Goal: Task Accomplishment & Management: Complete application form

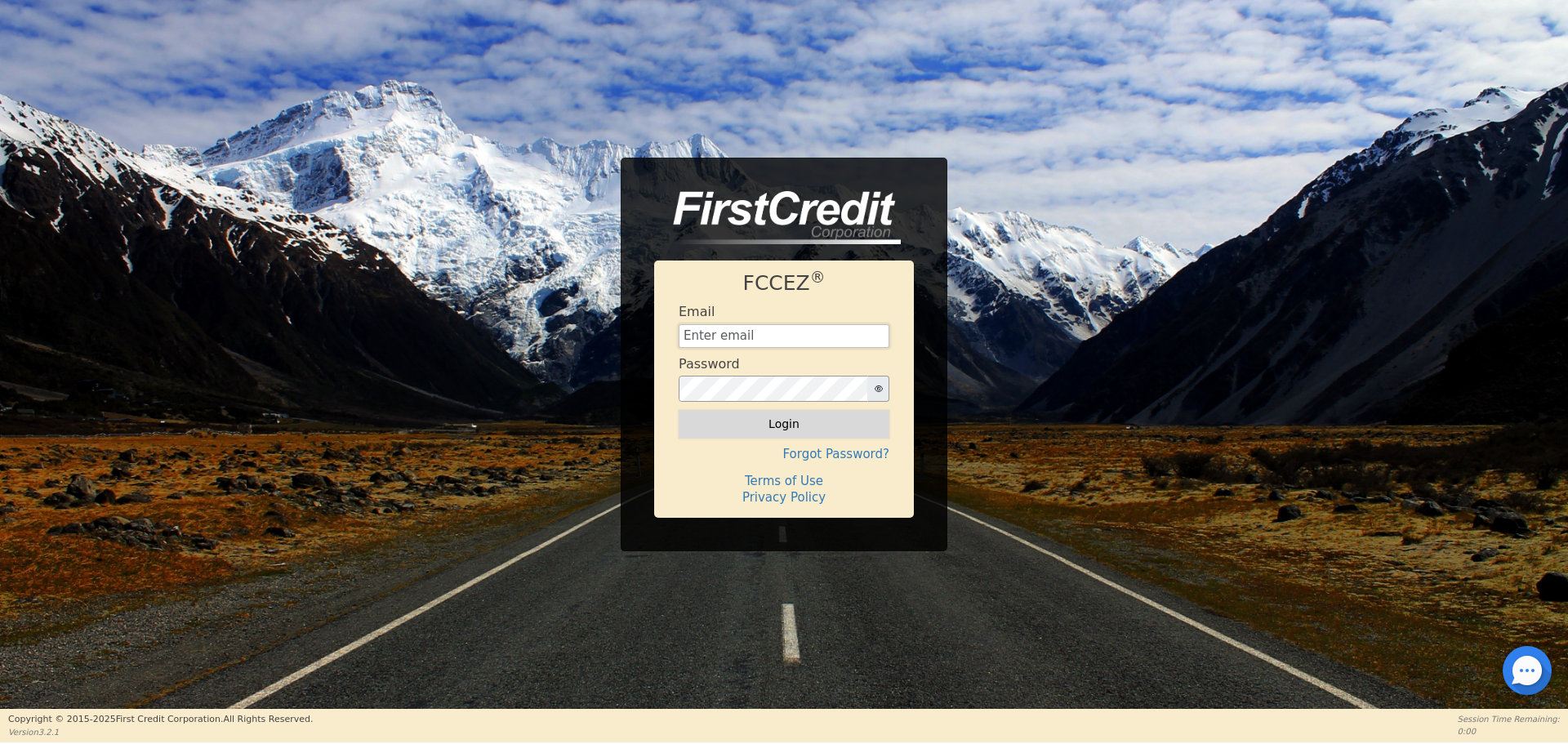
type input "[EMAIL_ADDRESS][DOMAIN_NAME]"
click at [826, 418] on button "Login" at bounding box center [783, 424] width 210 height 27
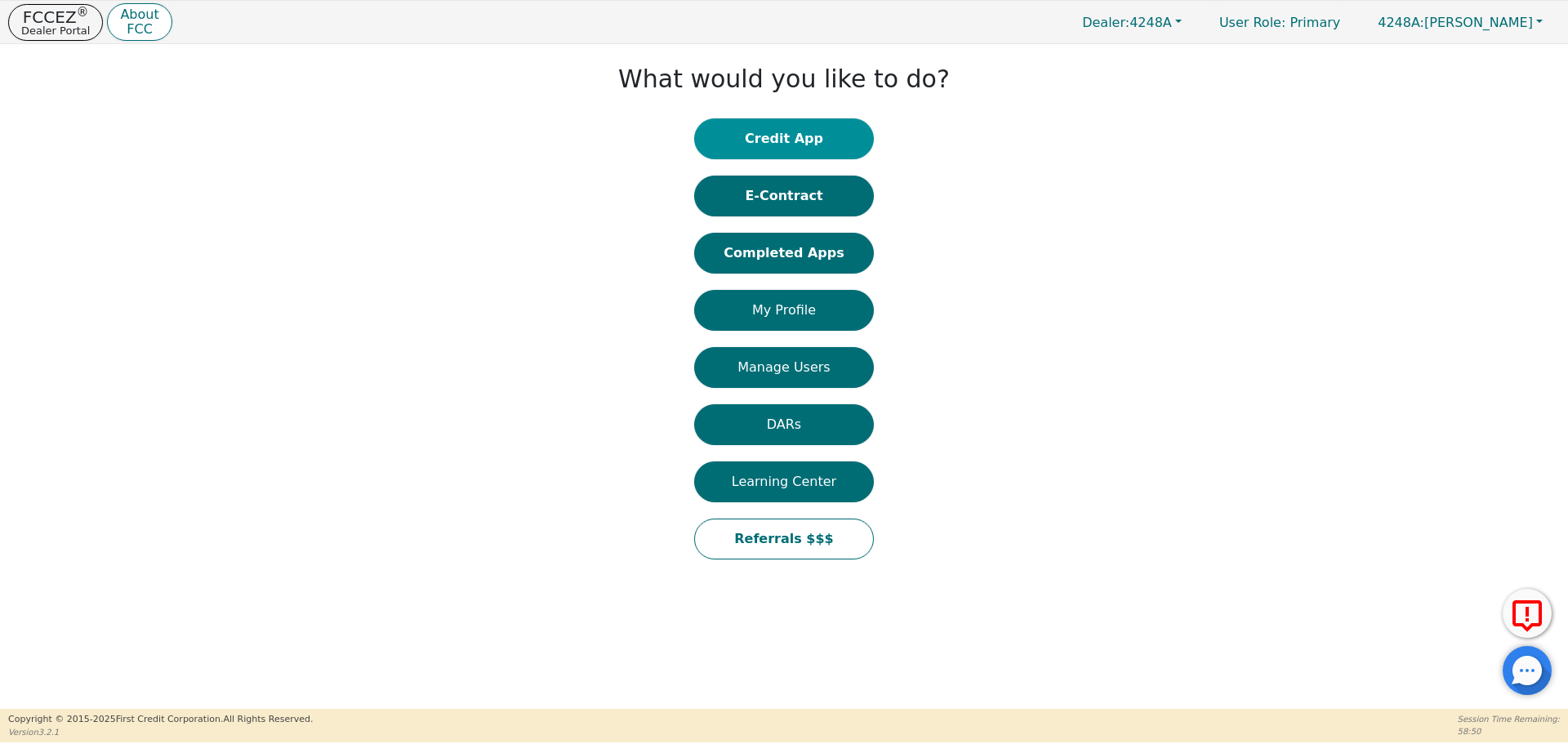
click at [820, 139] on button "Credit App" at bounding box center [784, 139] width 180 height 41
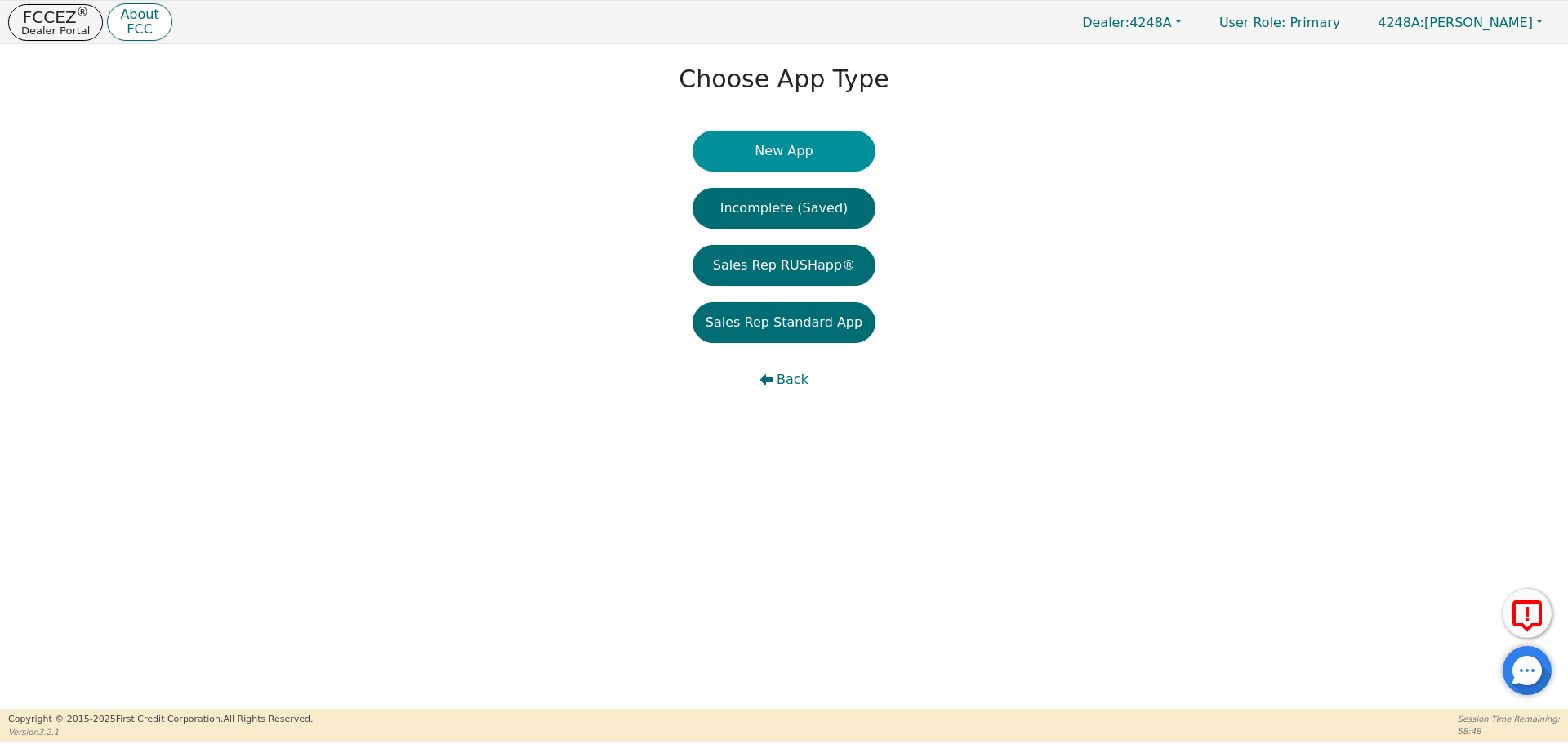
click at [801, 151] on button "New App" at bounding box center [783, 151] width 183 height 41
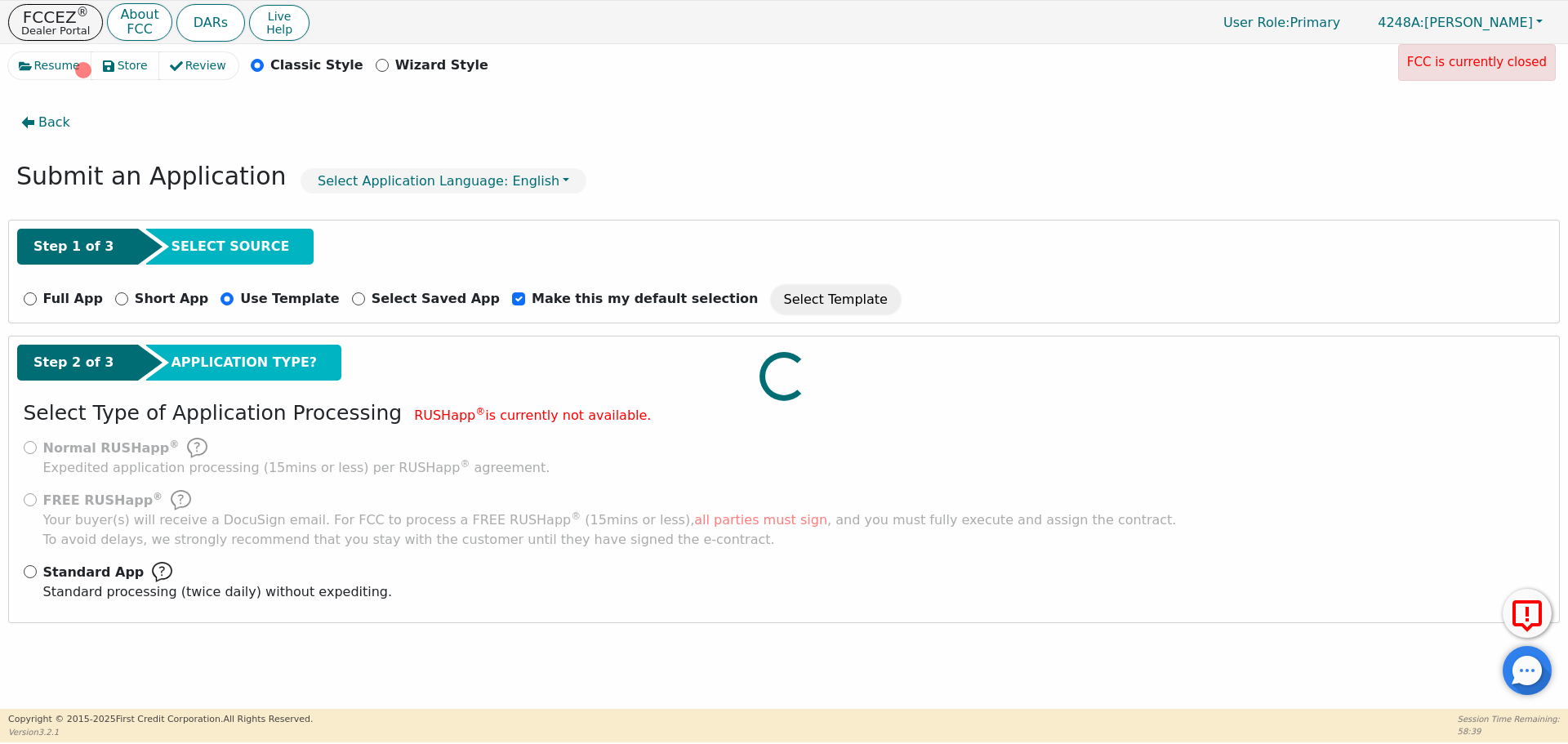
click at [36, 52] on div at bounding box center [783, 52] width 1551 height 0
click at [26, 52] on div at bounding box center [783, 52] width 1551 height 0
click at [31, 573] on input "Standard App Standard processing (twice daily) without expediting." at bounding box center [29, 571] width 13 height 13
radio input "true"
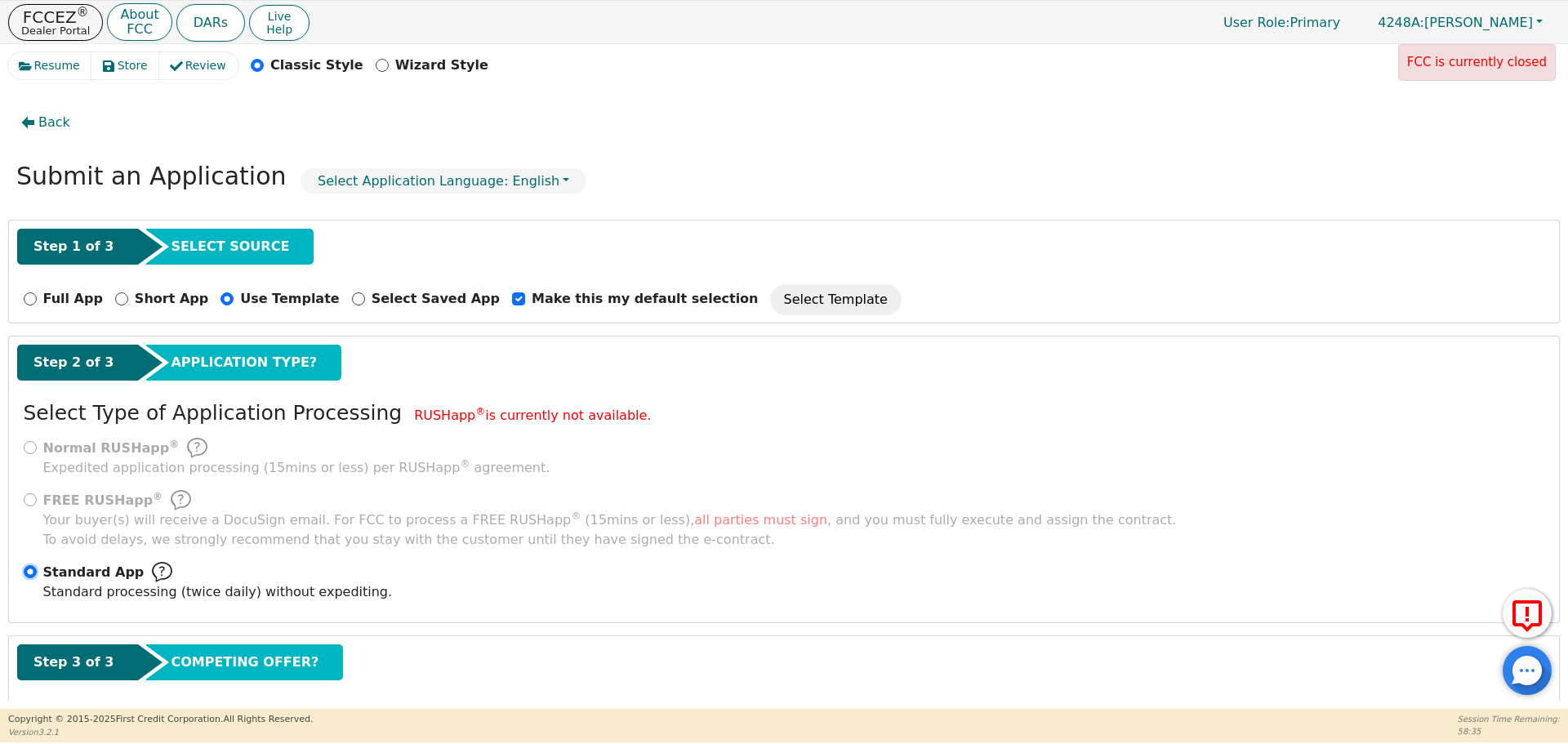
scroll to position [81, 0]
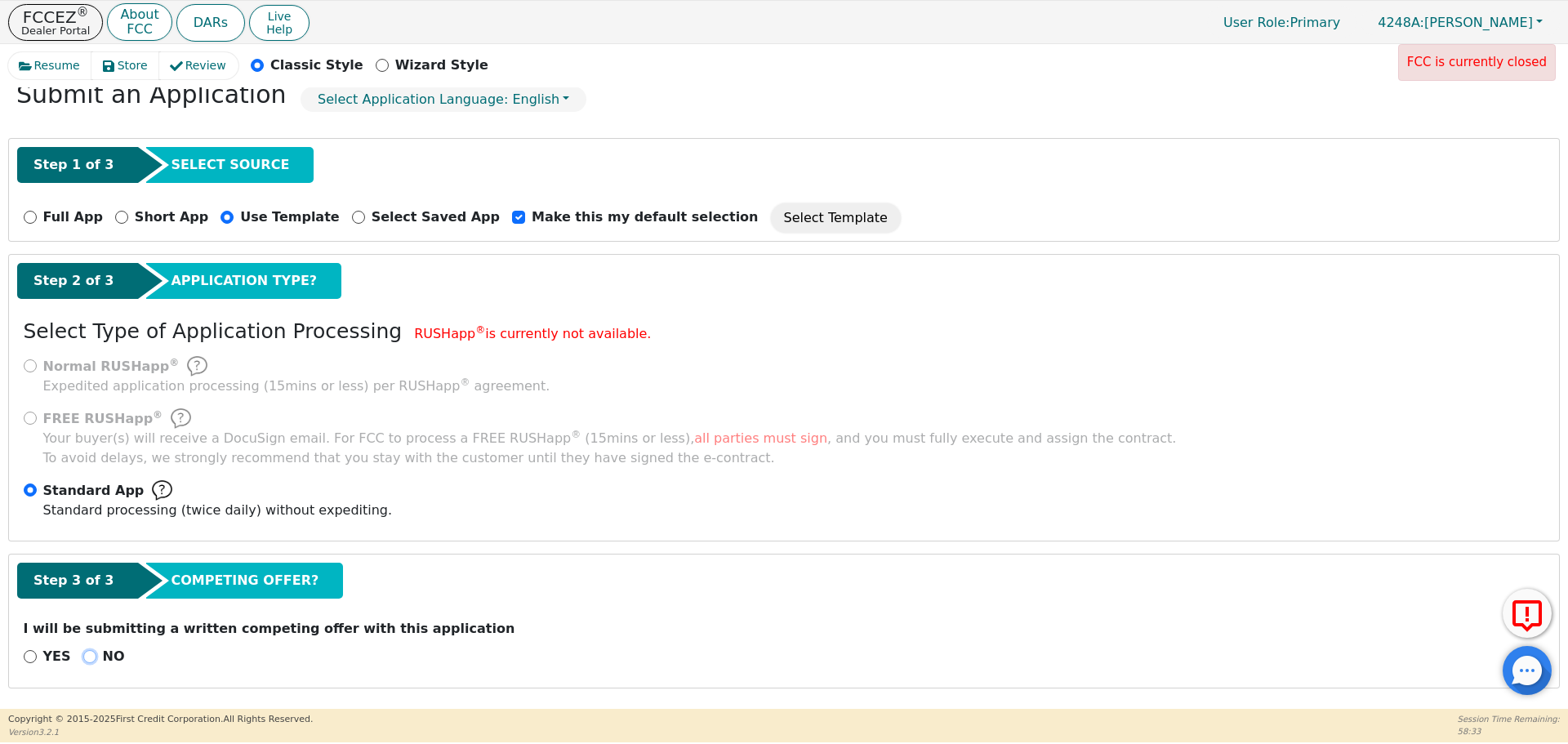
click at [89, 655] on input "NO" at bounding box center [89, 656] width 13 height 13
radio input "true"
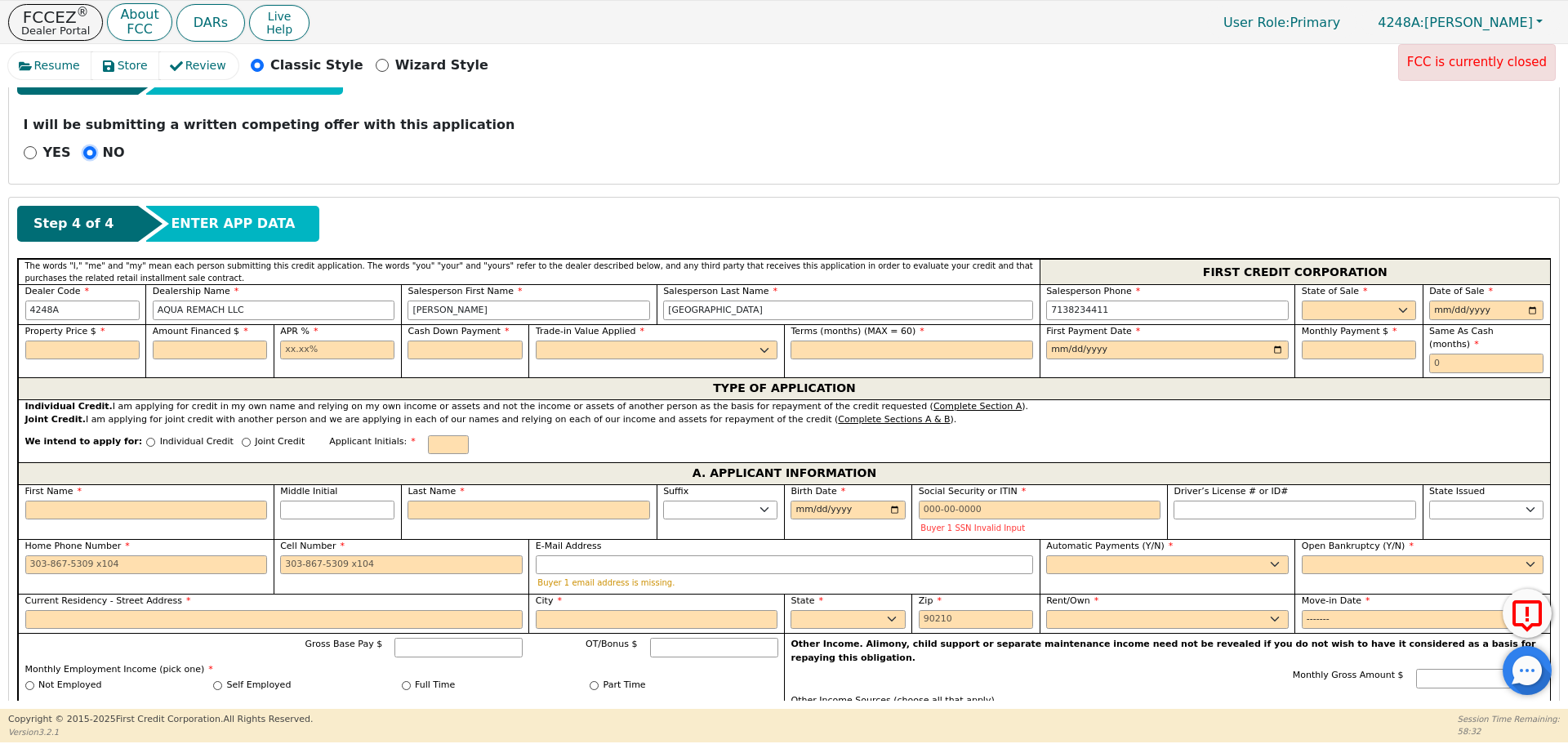
scroll to position [602, 0]
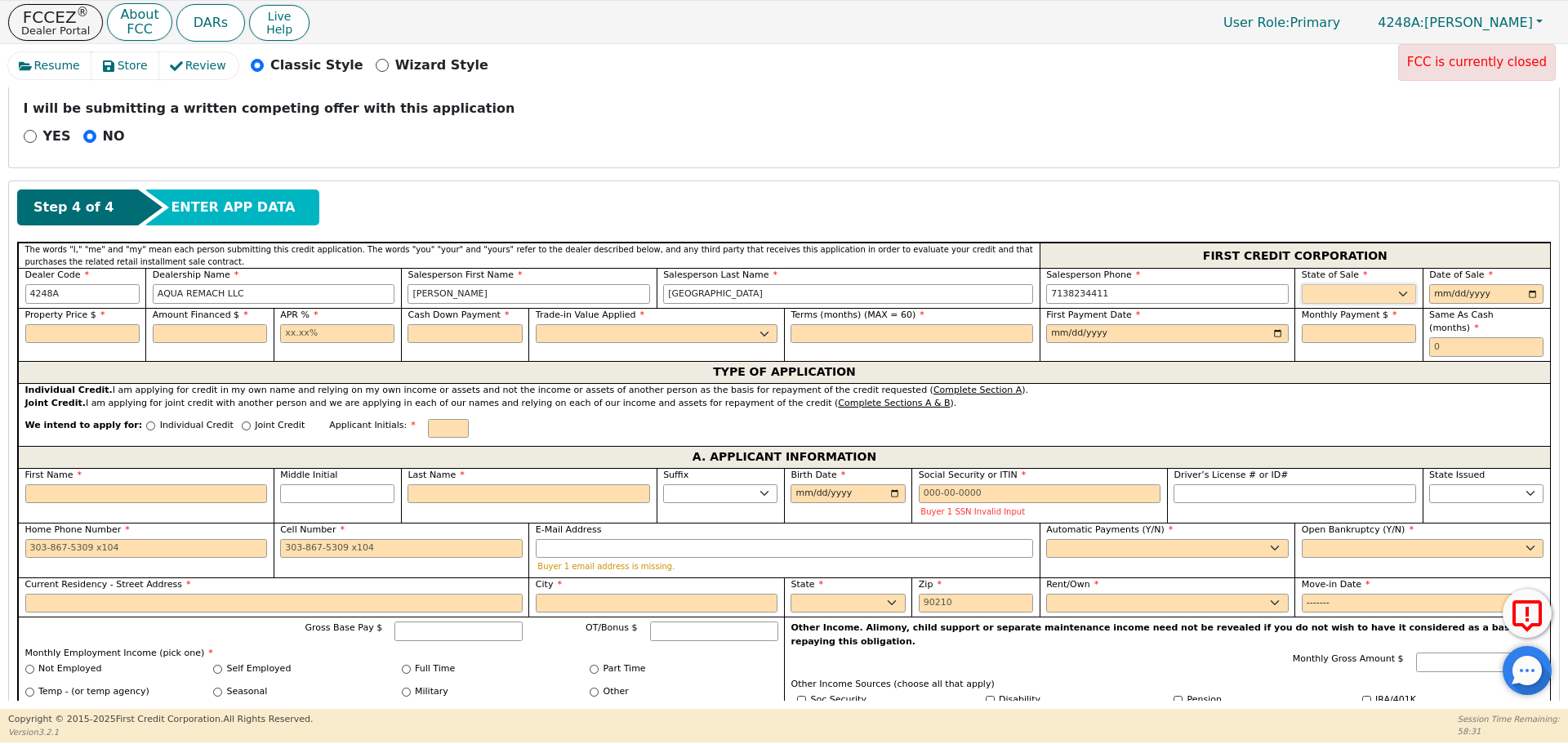
click at [1346, 297] on select "AK AL AR AZ CA CO CT DC DE FL [GEOGRAPHIC_DATA] HI IA ID IL IN KS [GEOGRAPHIC_D…" at bounding box center [1359, 294] width 115 height 20
select select "[GEOGRAPHIC_DATA]"
click at [1302, 284] on select "AK AL AR AZ CA CO CT DC DE FL [GEOGRAPHIC_DATA] HI IA ID IL IN KS [GEOGRAPHIC_D…" at bounding box center [1359, 294] width 115 height 20
type input "[DATE]"
click at [122, 334] on input "text" at bounding box center [82, 334] width 115 height 20
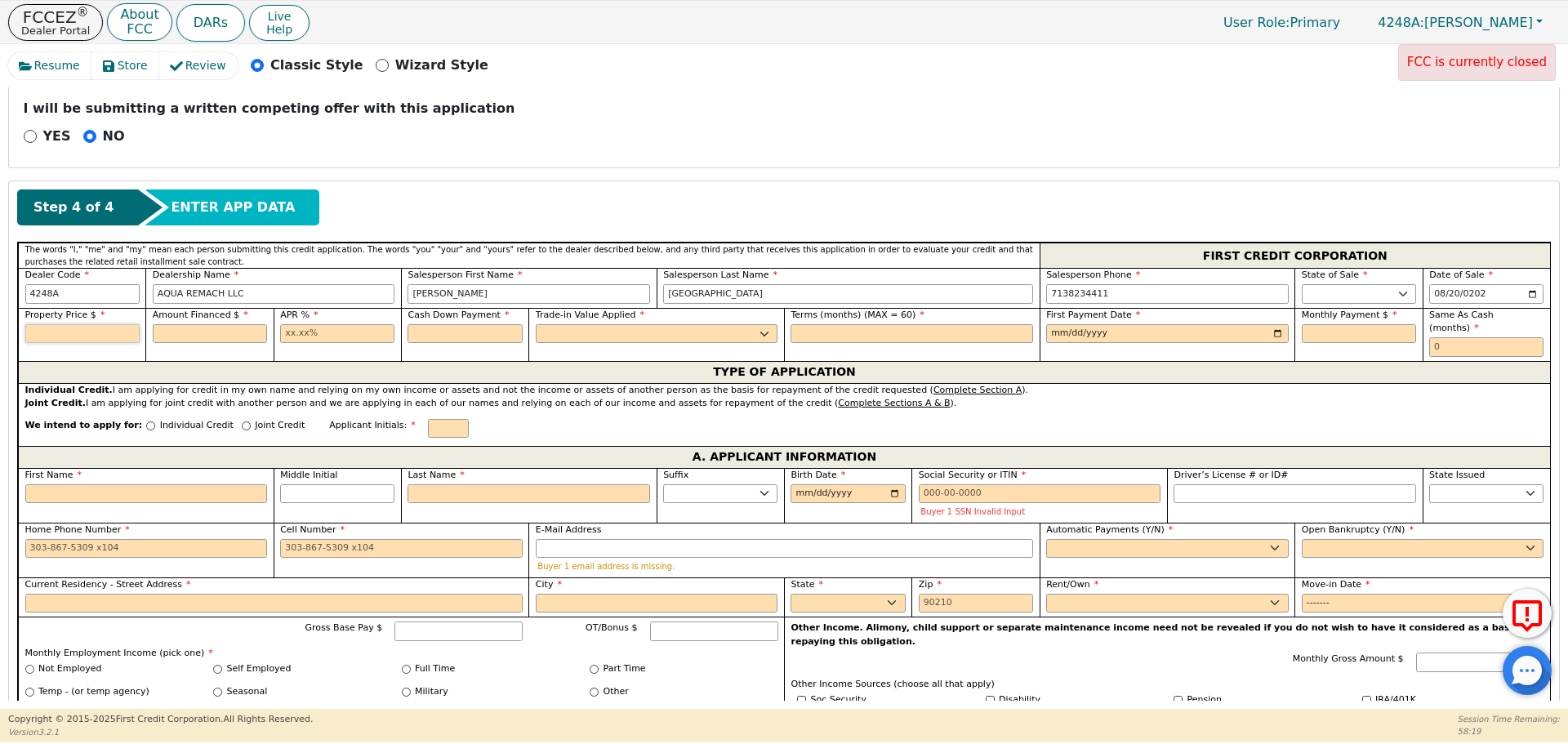
type input "8500.00"
click at [187, 334] on input "text" at bounding box center [209, 334] width 115 height 20
type input "8500.00"
click at [326, 341] on input "text" at bounding box center [337, 334] width 115 height 20
type input "17.99"
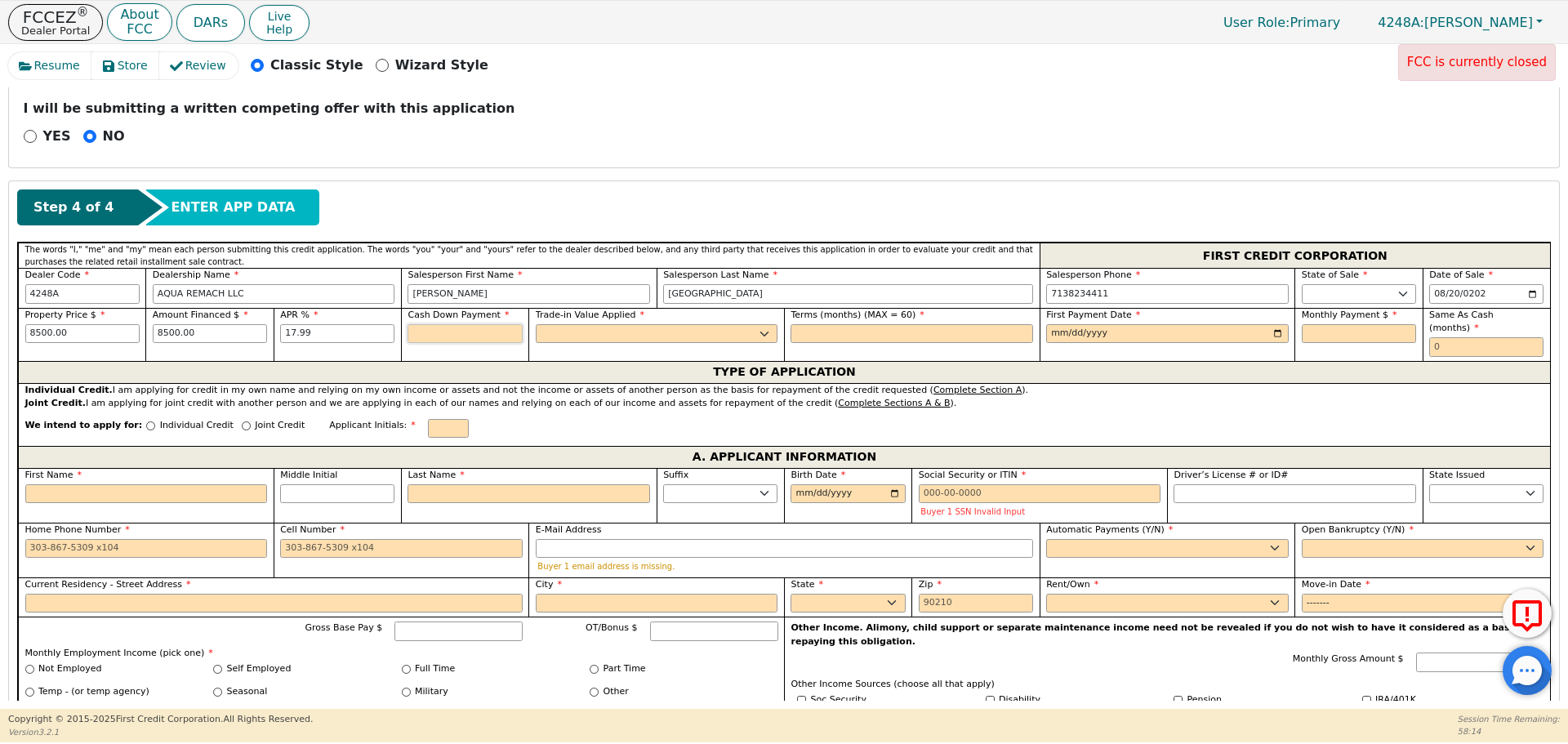
click at [424, 338] on input "text" at bounding box center [464, 334] width 115 height 20
type input "0.00"
click at [568, 337] on select "Yes No" at bounding box center [657, 334] width 243 height 20
select select "n"
click at [535, 324] on select "Yes No" at bounding box center [657, 334] width 243 height 20
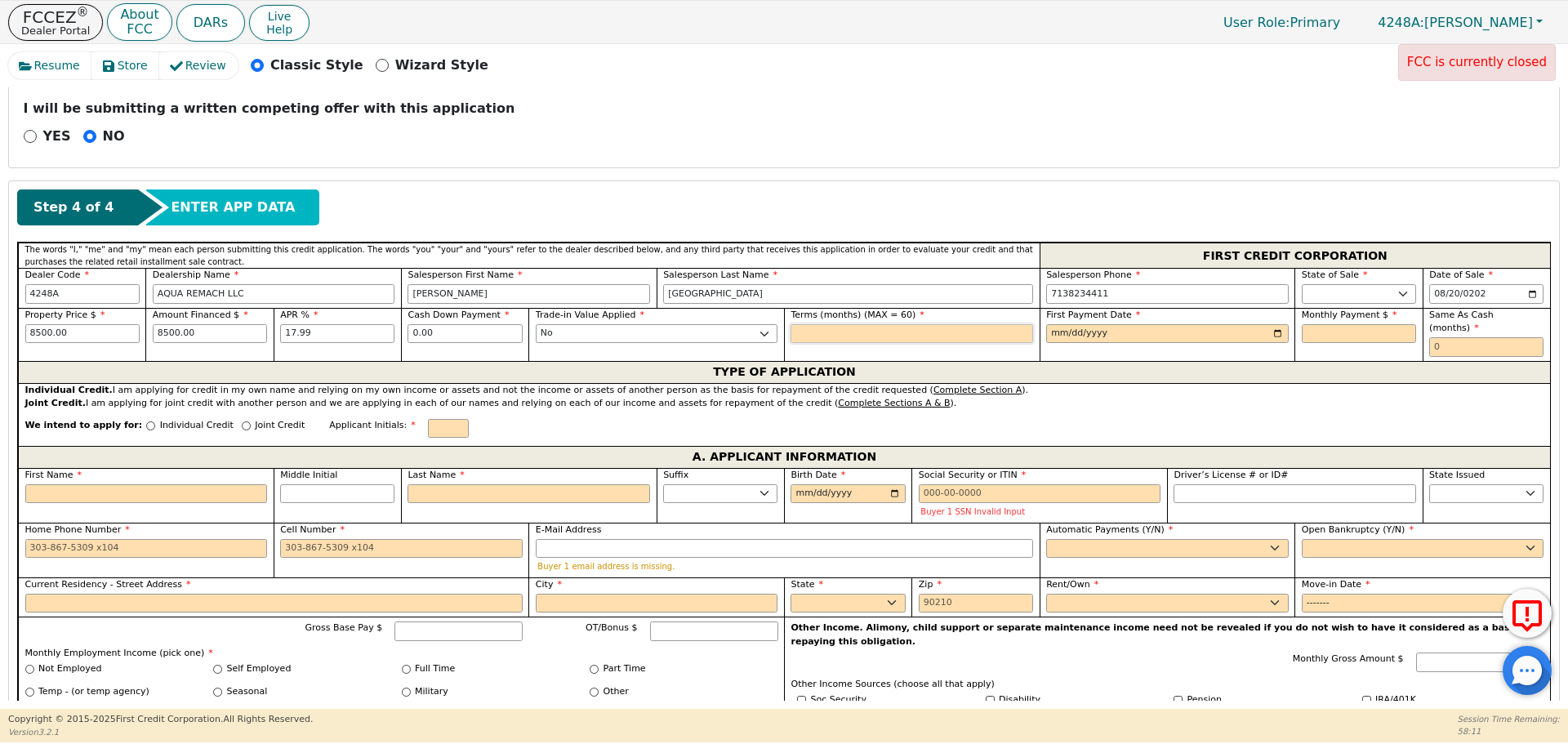
click at [920, 329] on input "text" at bounding box center [912, 334] width 243 height 20
type input "60"
click at [1039, 333] on div "First Payment Date" at bounding box center [1167, 335] width 255 height 53
click at [1052, 334] on input "date" at bounding box center [1168, 334] width 243 height 20
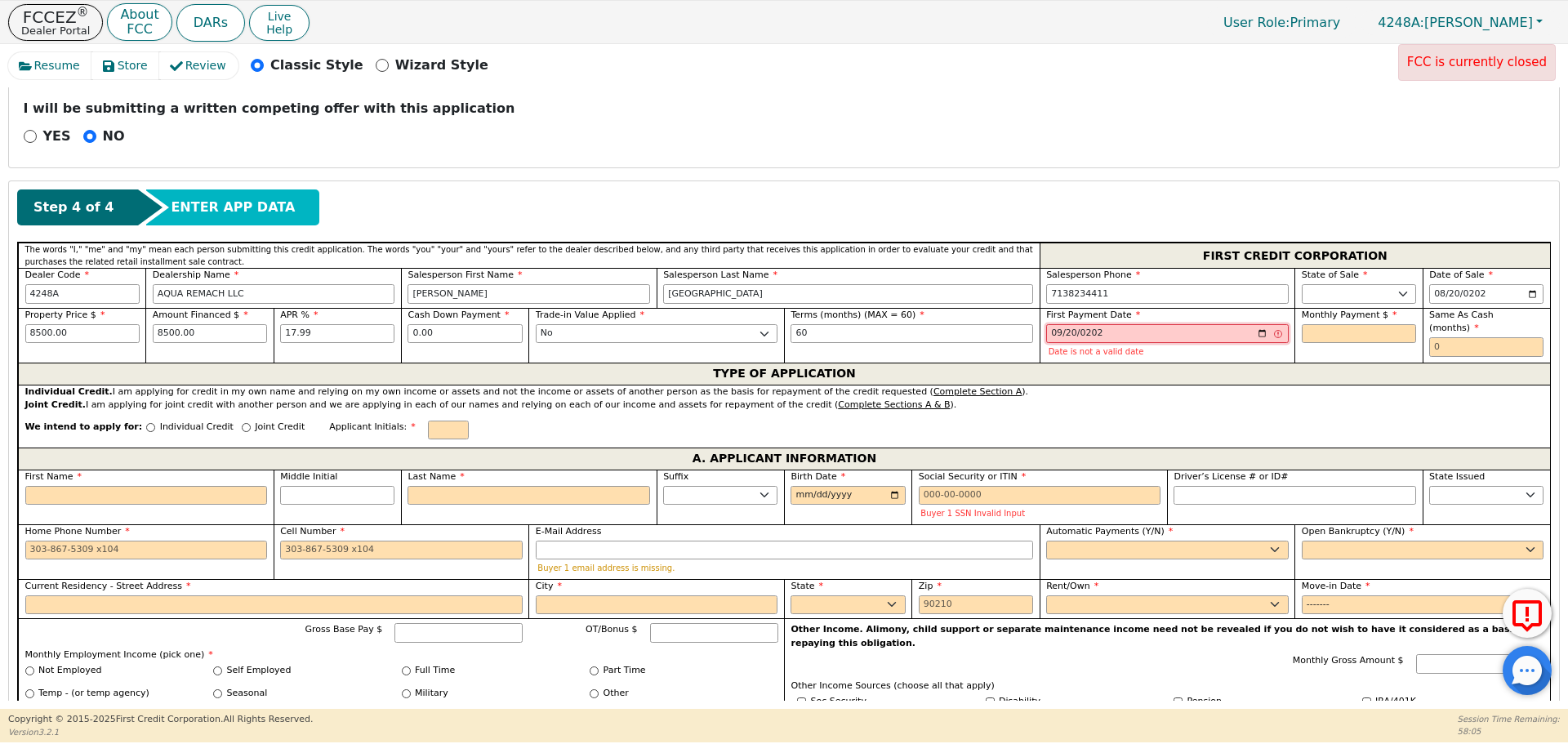
type input "[DATE]"
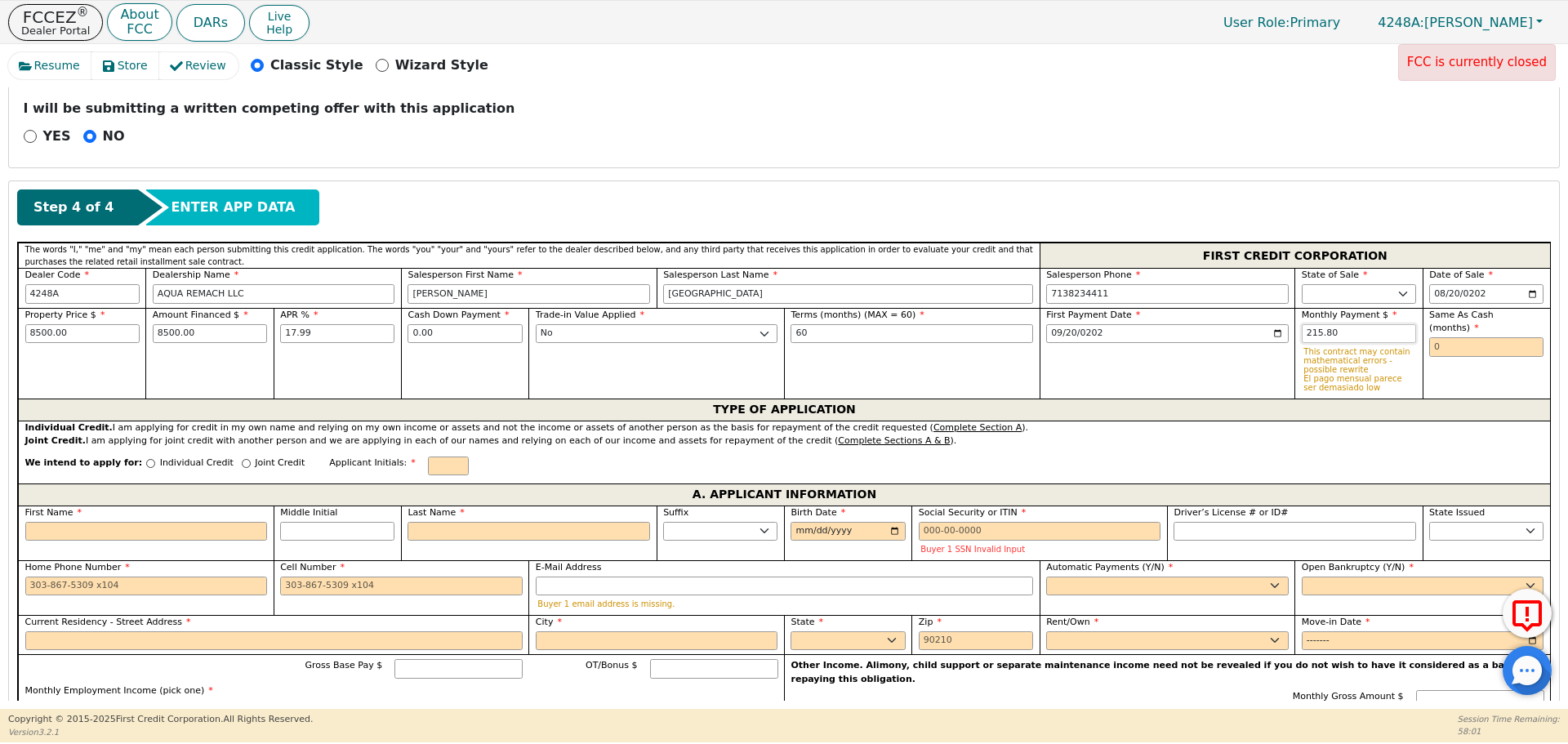
type input "215.80"
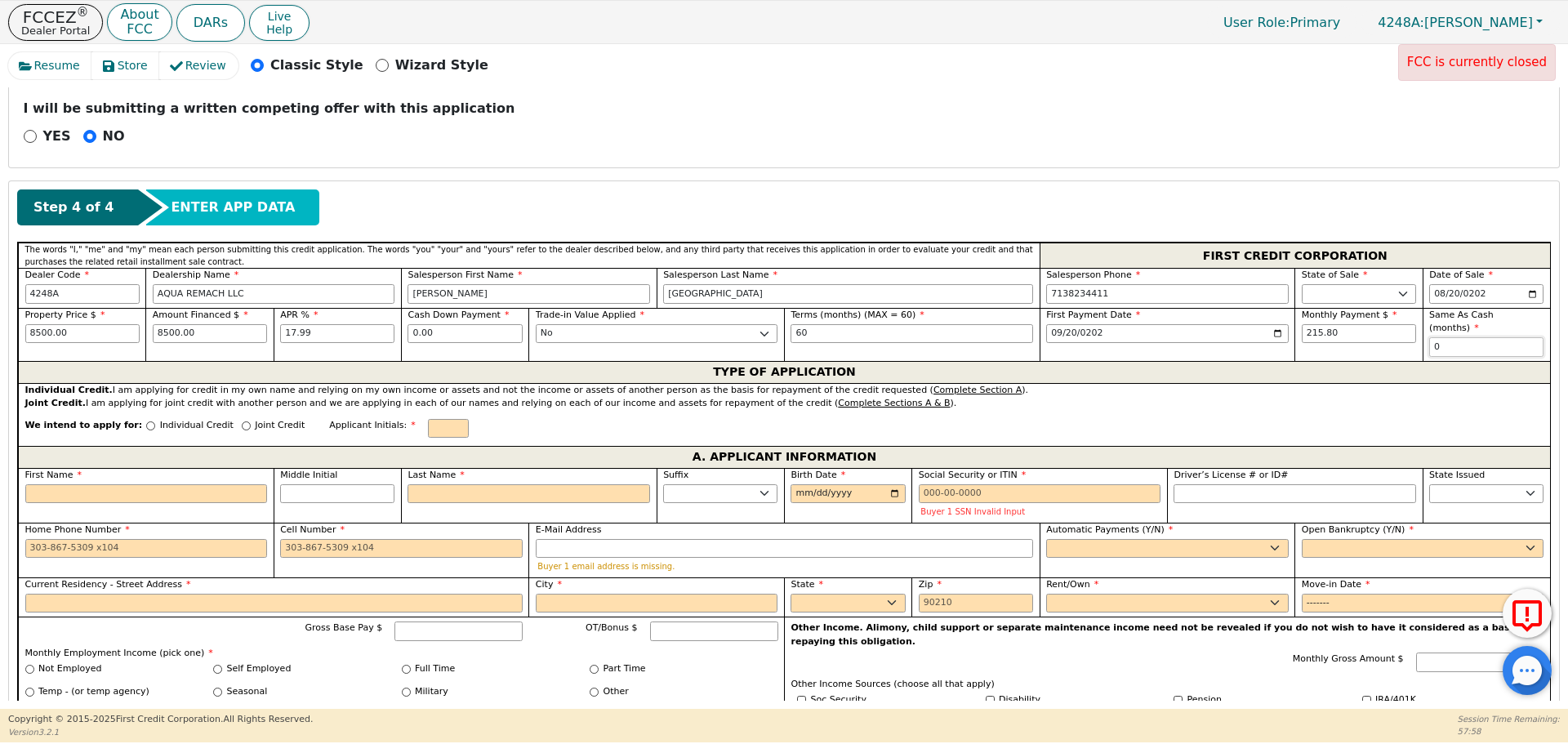
type input "0"
click at [146, 421] on input "Individual Credit" at bounding box center [150, 425] width 9 height 9
radio input "true"
click at [158, 485] on input "First Name" at bounding box center [147, 494] width 243 height 20
type input "S"
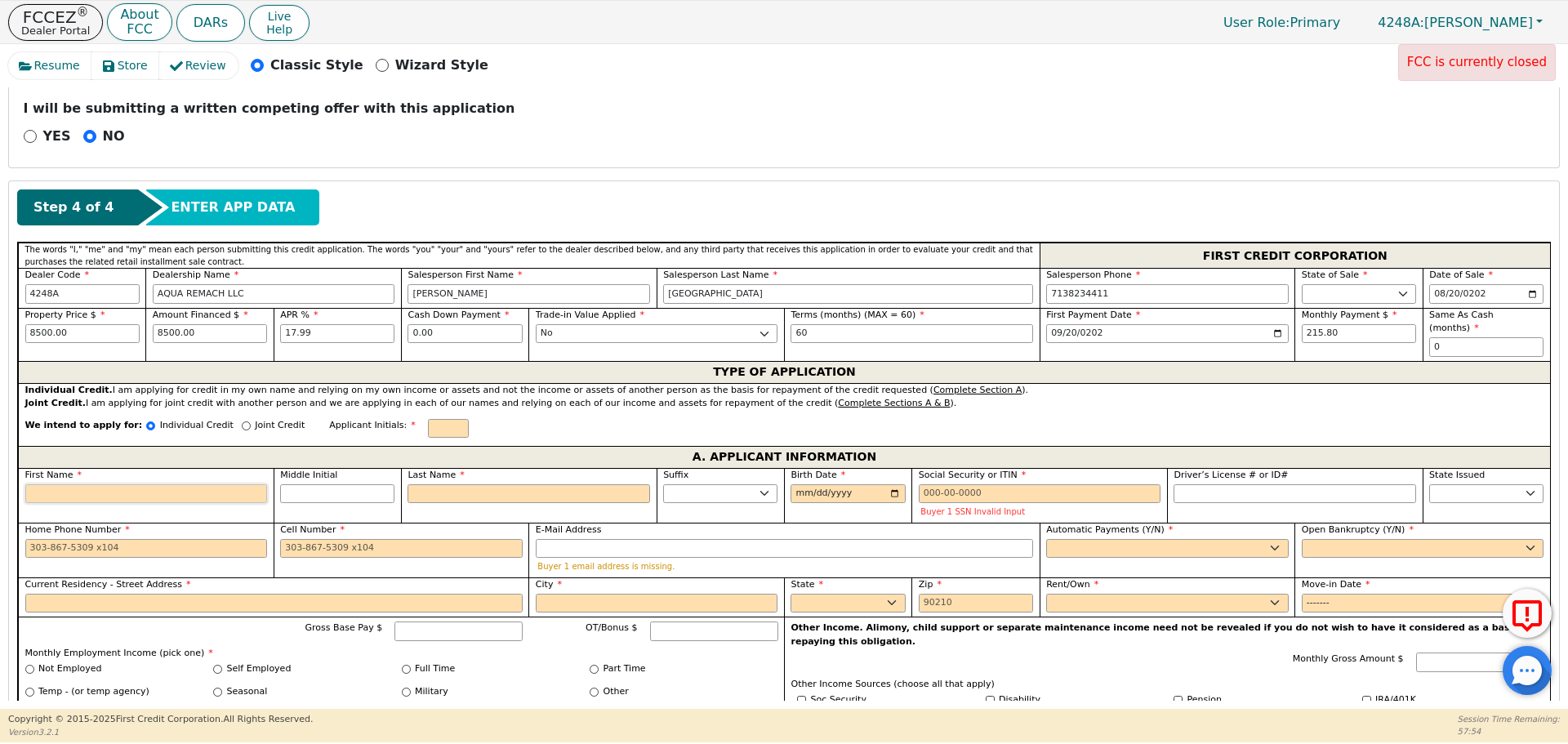
type input "S"
type input "Se"
type input "Set"
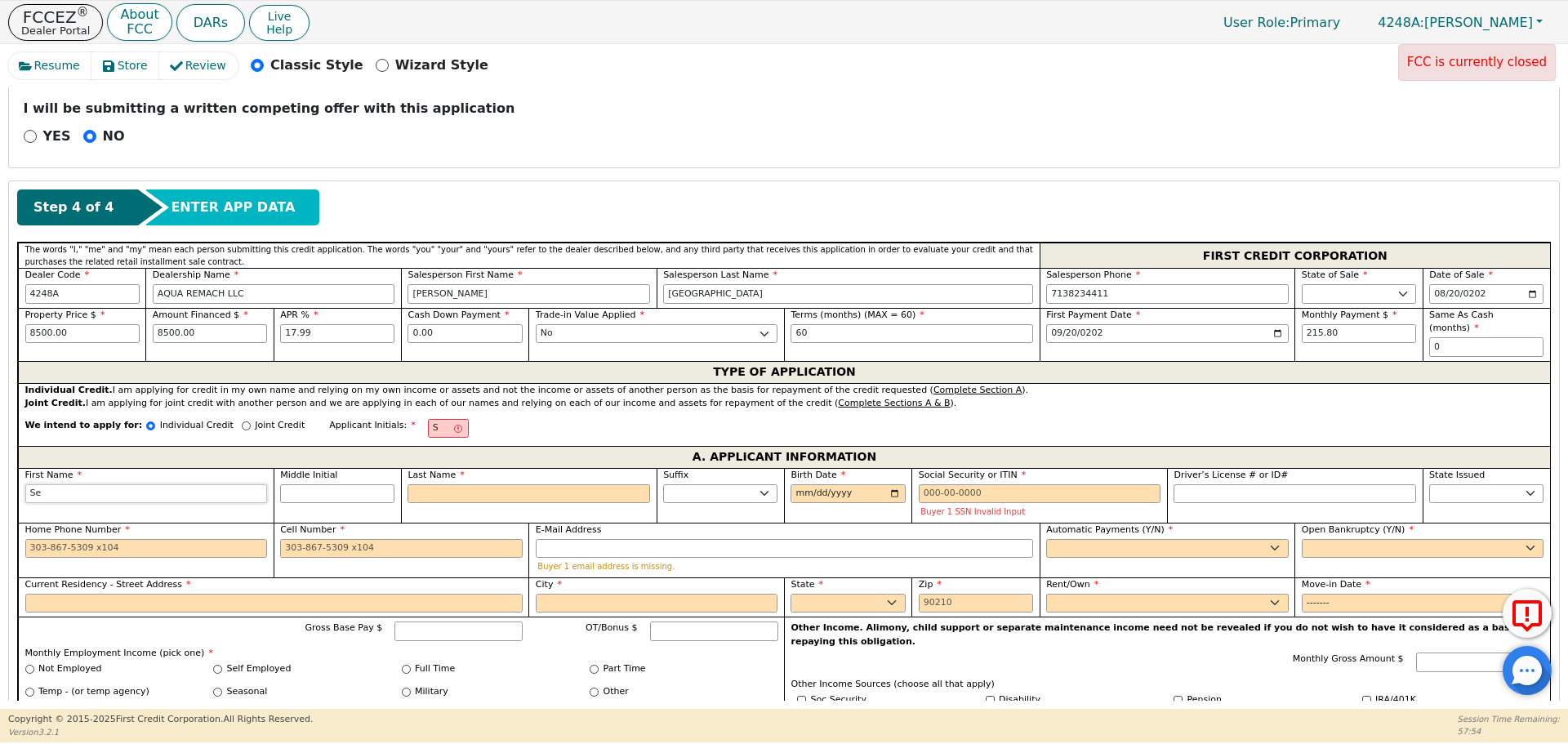
type input "Set"
type input "[PERSON_NAME]"
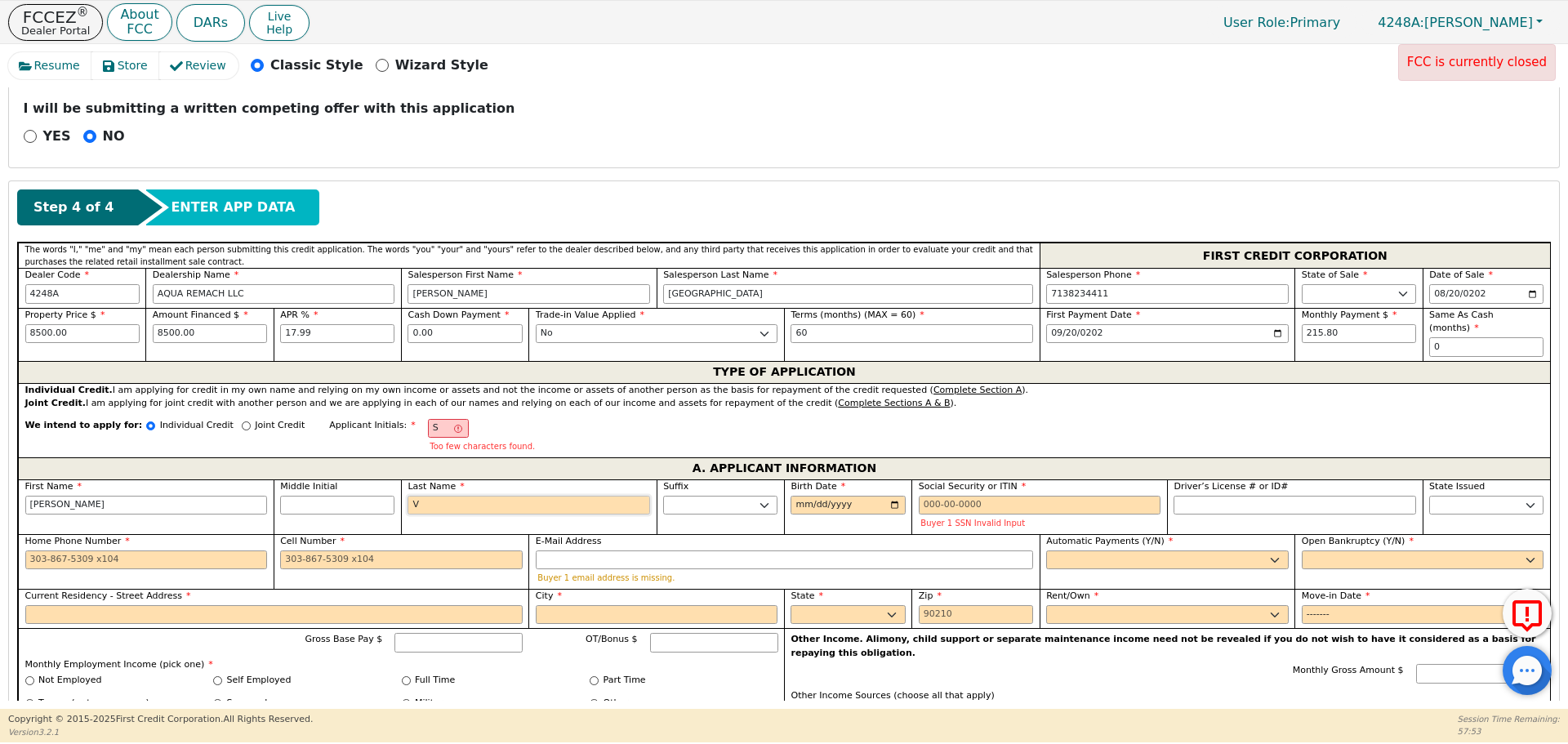
type input "SV"
type input "V"
type input "[PERSON_NAME]"
type input "Vi"
type input "[PERSON_NAME]"
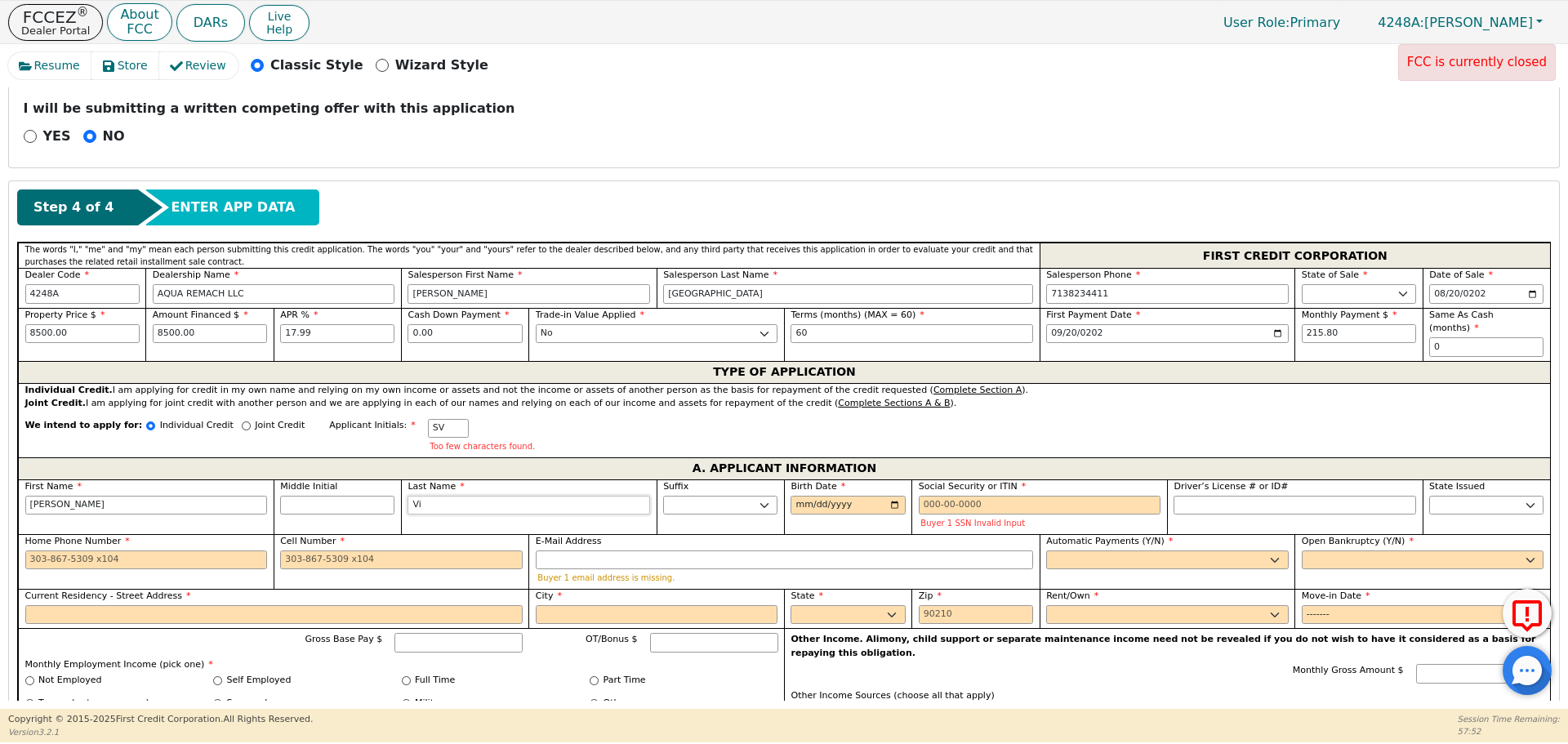
type input "Vil"
type input "[PERSON_NAME]"
type input "Villa"
type input "[PERSON_NAME]"
type input "Villan"
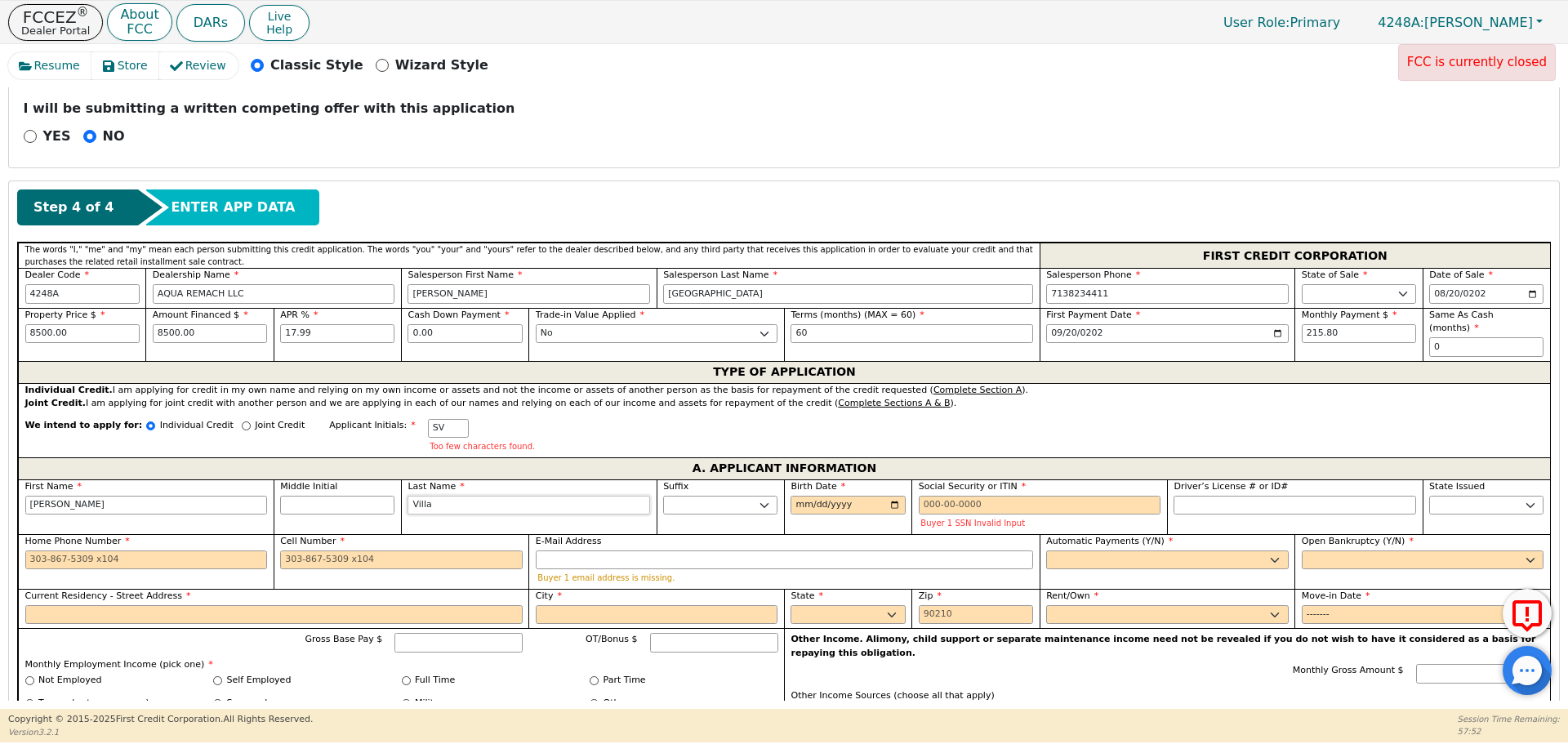
type input "[PERSON_NAME]"
type input "Villanue"
type input "[PERSON_NAME]"
type input "Villanuev"
type input "[PERSON_NAME]"
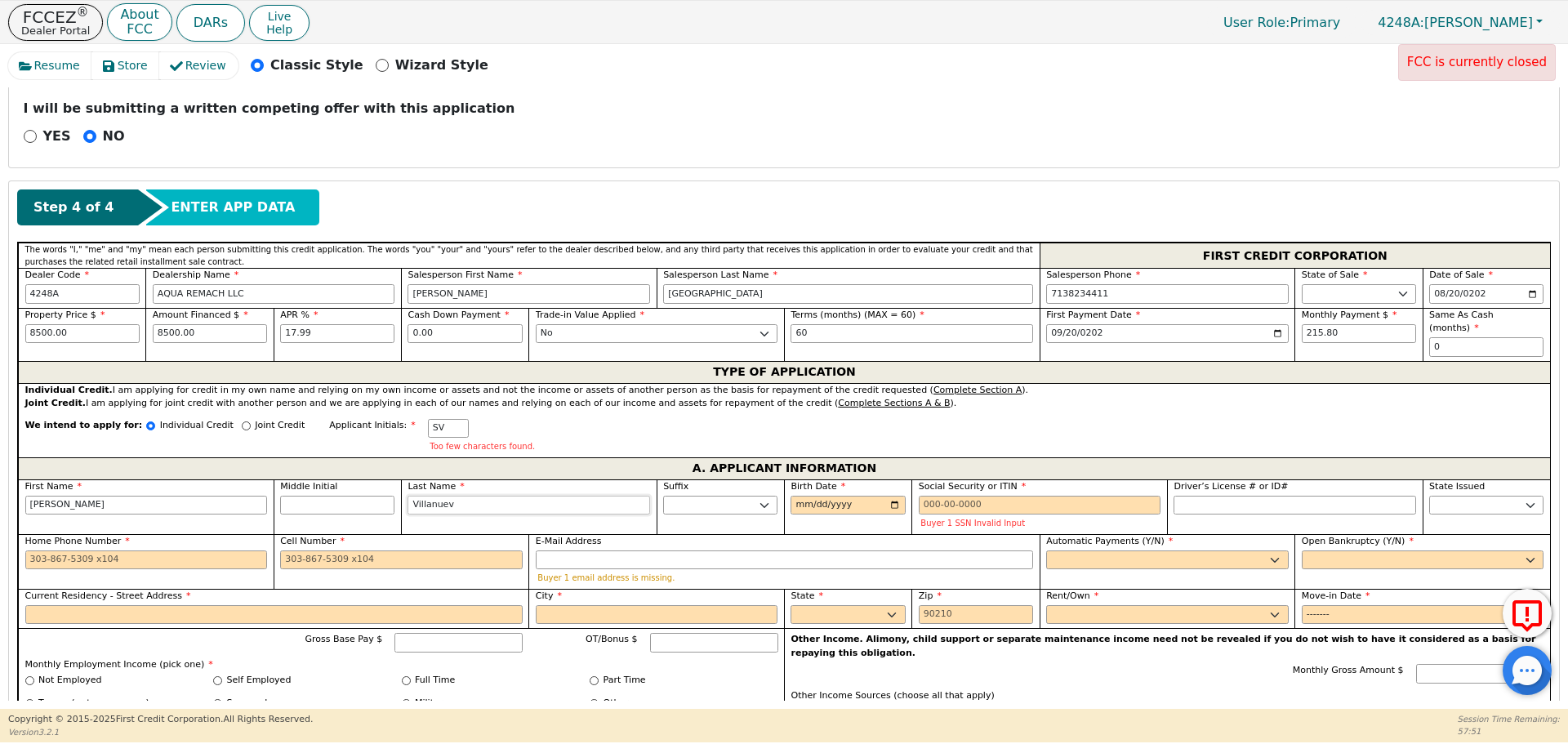
type input "[PERSON_NAME]"
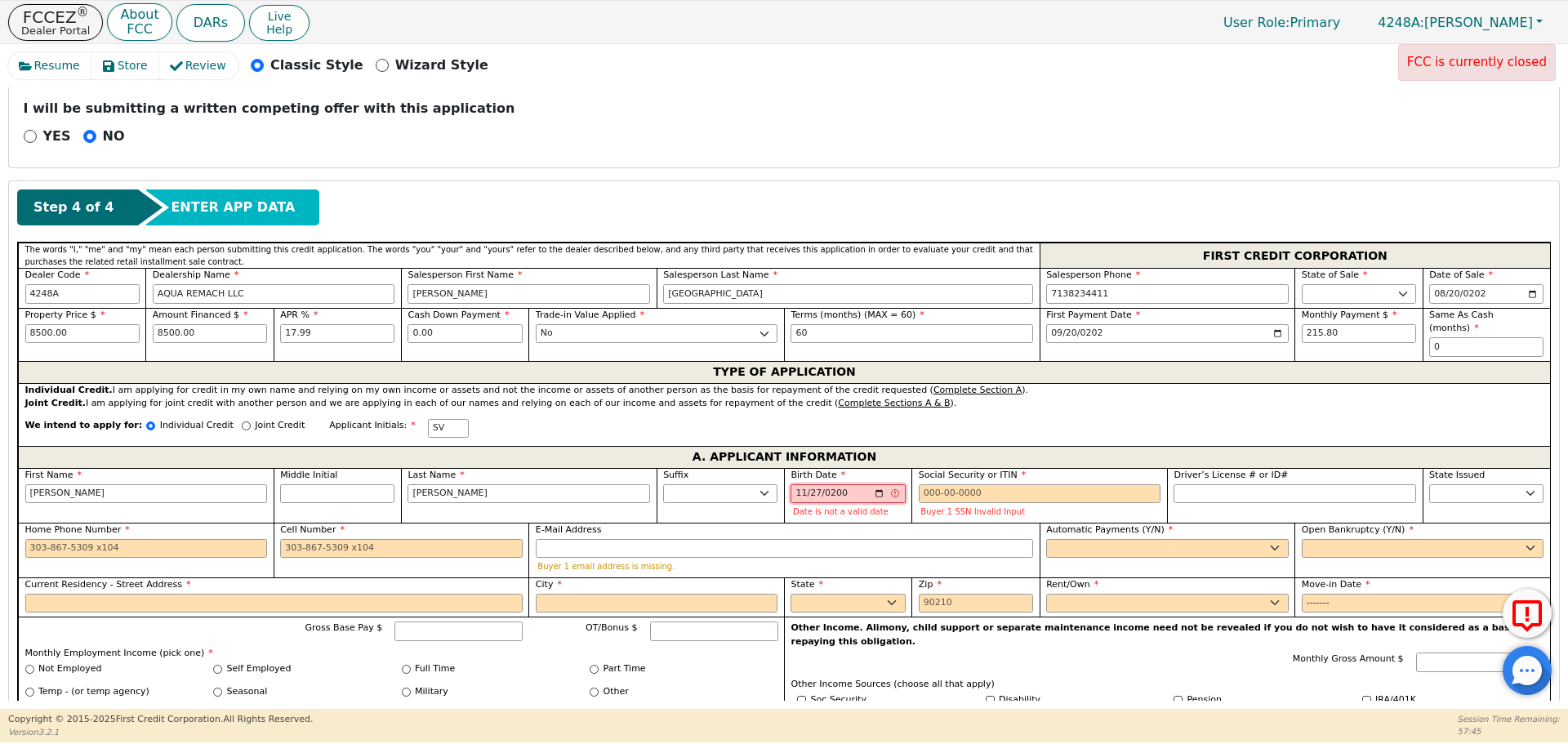
type input "[DATE]"
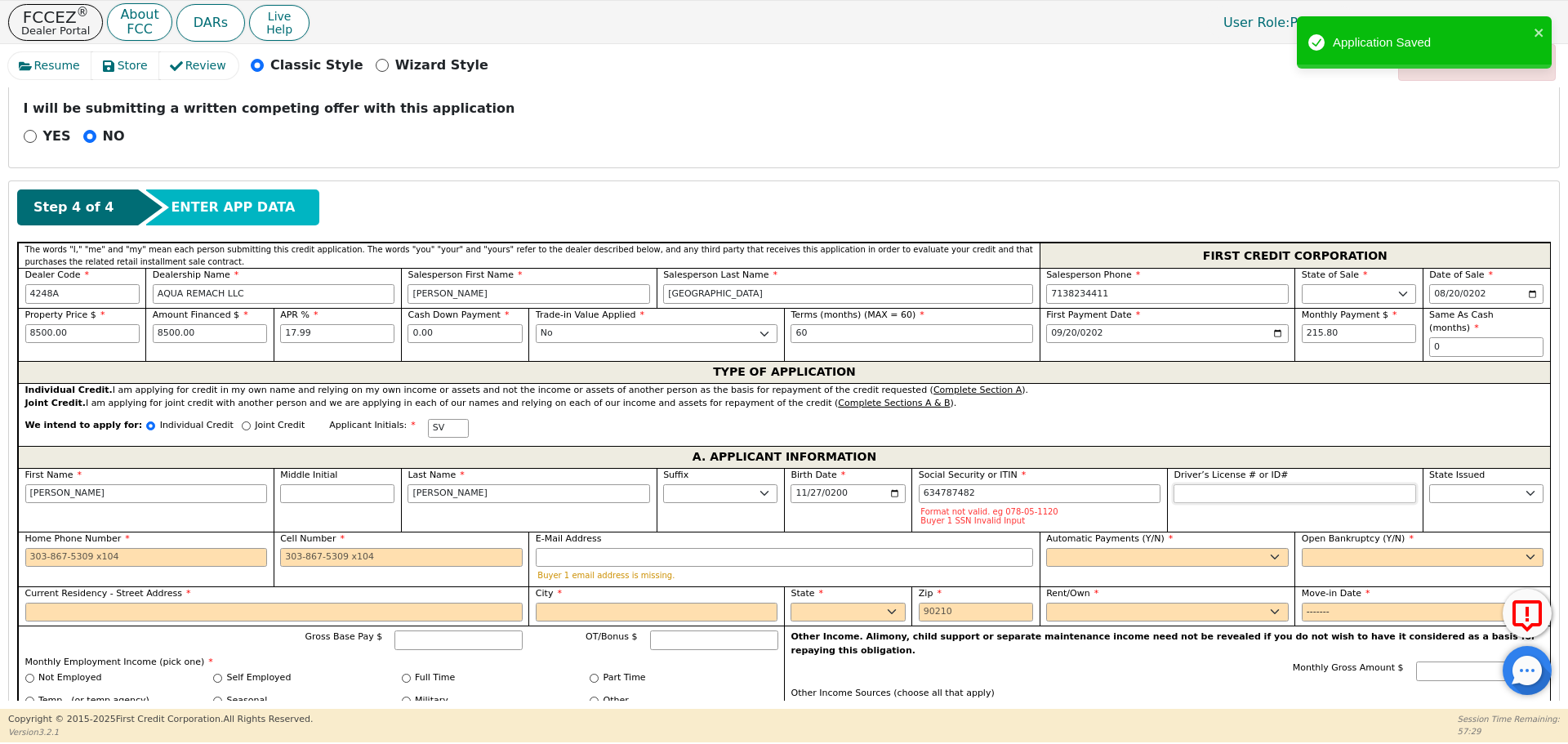
type input "***-**-7482"
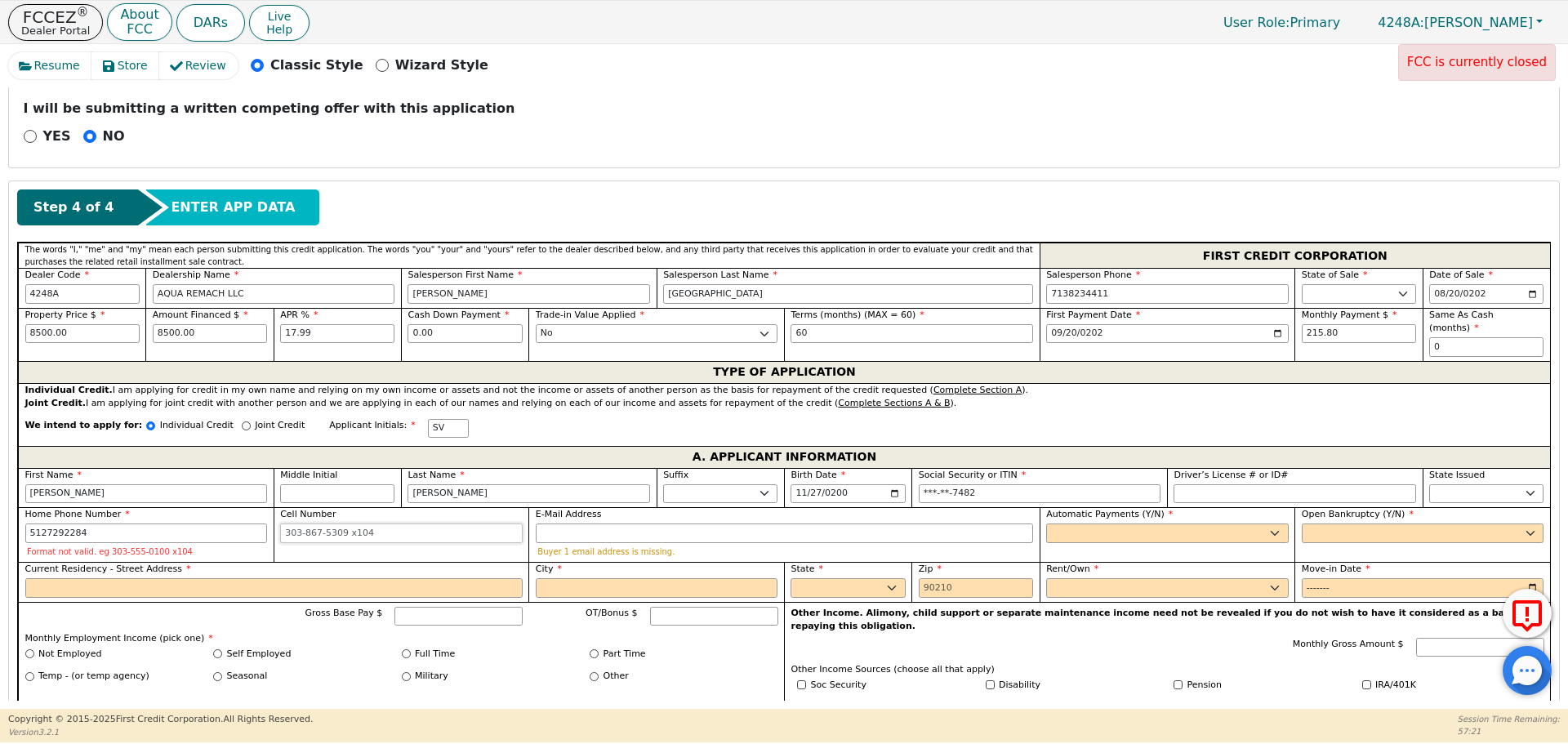
type input "[PHONE_NUMBER]"
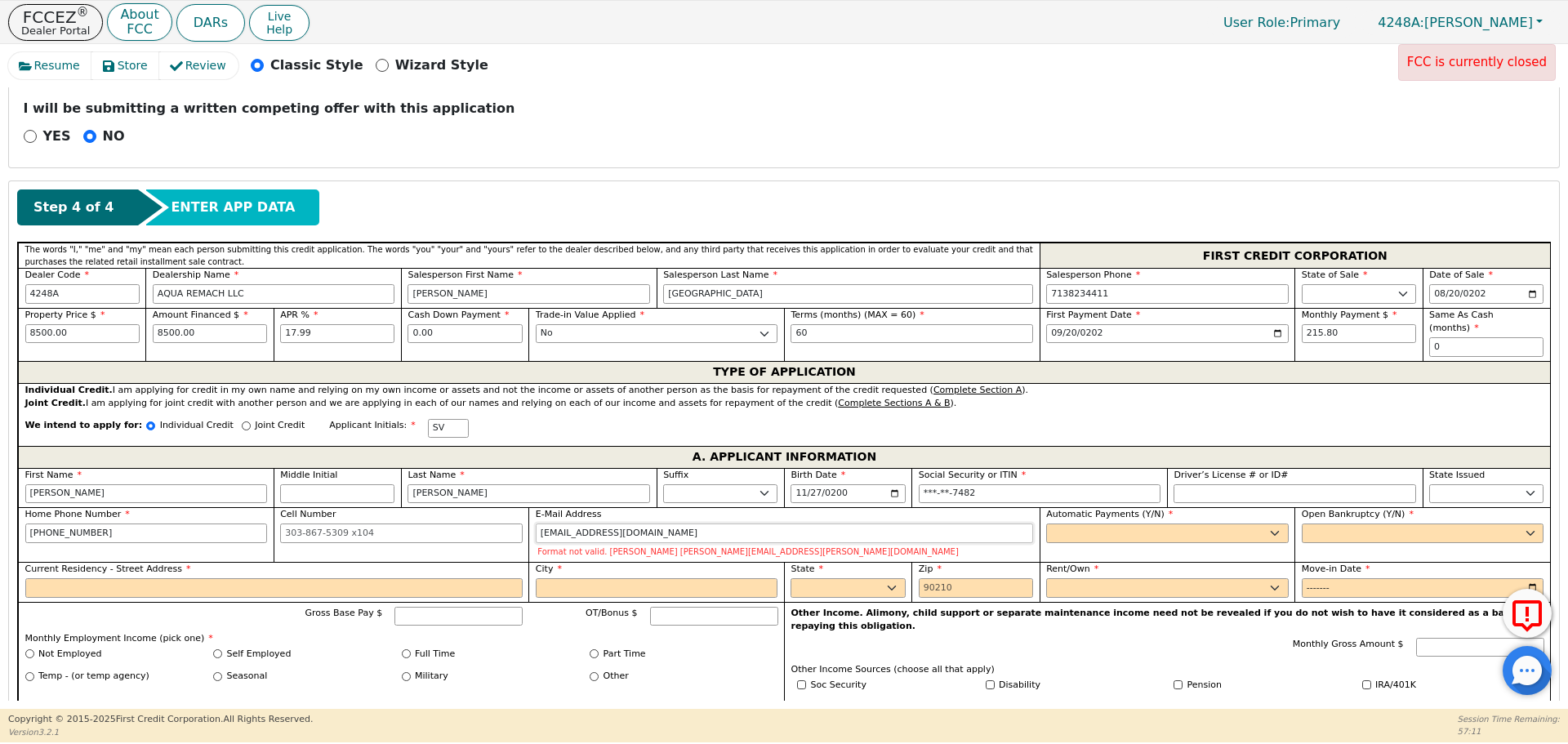
type input "[EMAIL_ADDRESS][DOMAIN_NAME]"
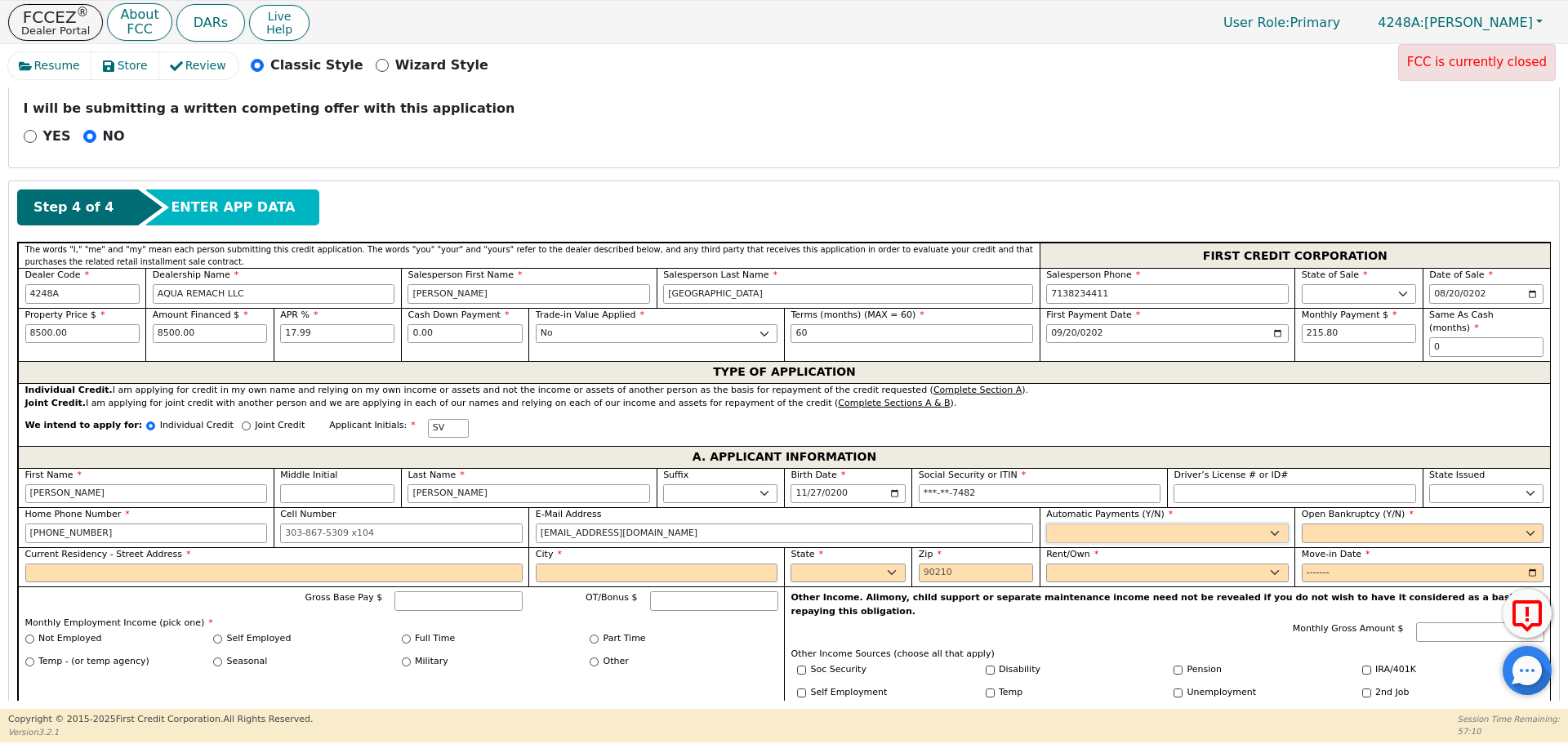
select select "n"
select select "y"
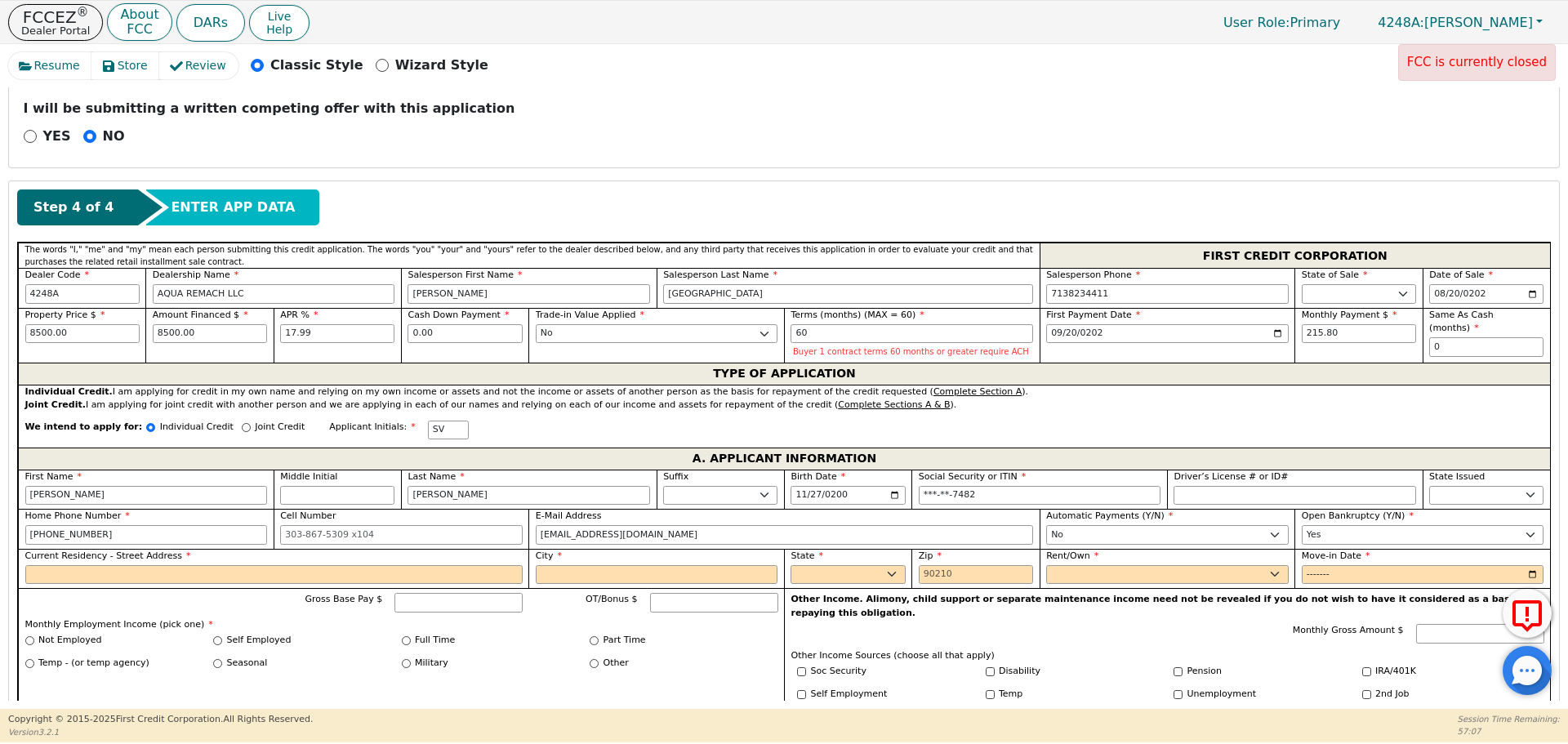
click at [1087, 523] on div "Automatic Payments (Y/N) Yes No" at bounding box center [1168, 528] width 243 height 35
click at [1091, 529] on select "Yes No" at bounding box center [1168, 535] width 243 height 20
select select "y"
click at [1046, 525] on select "Yes No" at bounding box center [1168, 535] width 243 height 20
type input "[PERSON_NAME]"
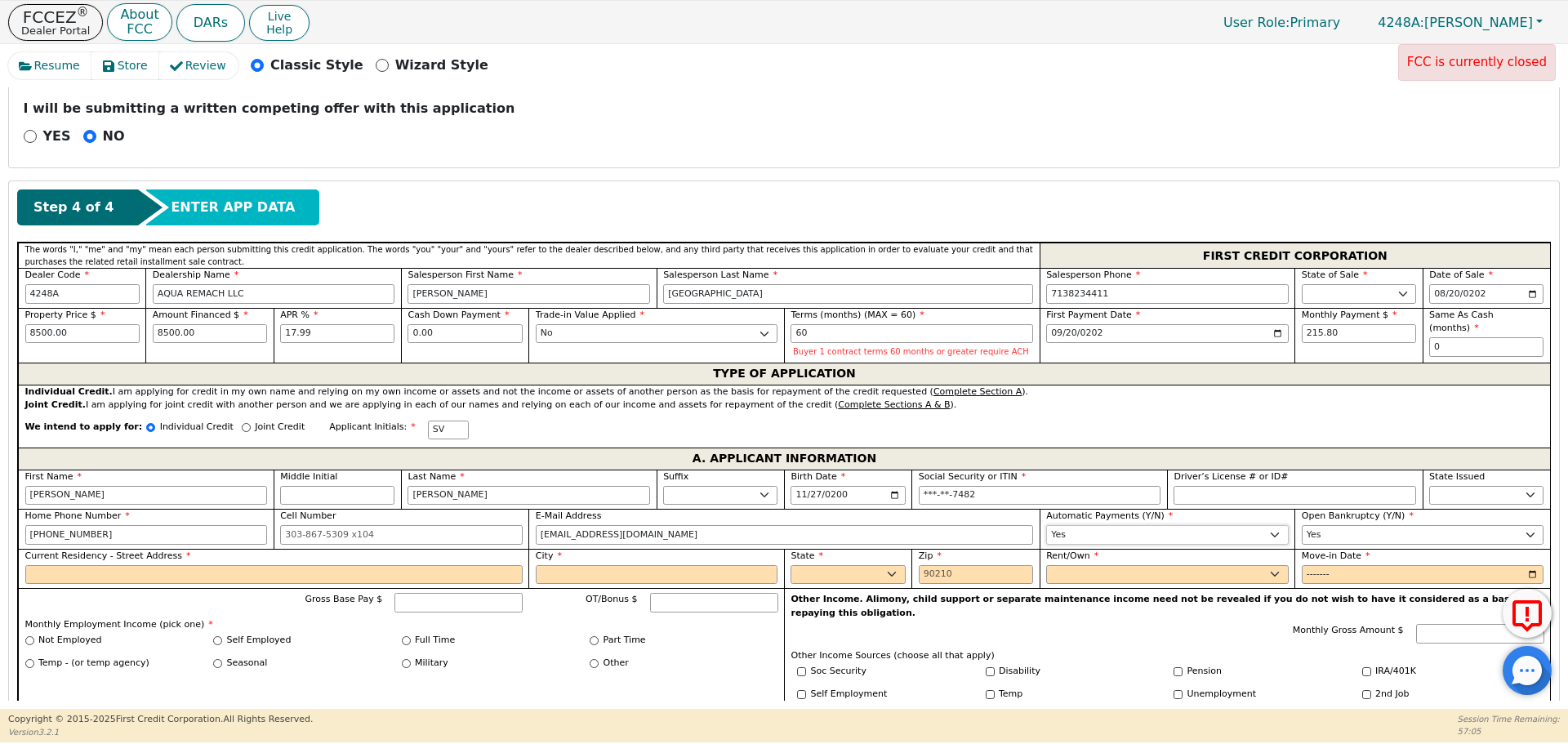
select select "n"
click at [1367, 520] on span "Open Bankruptcy (Y/N)" at bounding box center [1358, 515] width 112 height 11
click at [1367, 525] on select "Yes No" at bounding box center [1423, 535] width 243 height 20
click at [1361, 530] on select "Yes No" at bounding box center [1423, 535] width 243 height 20
select select "n"
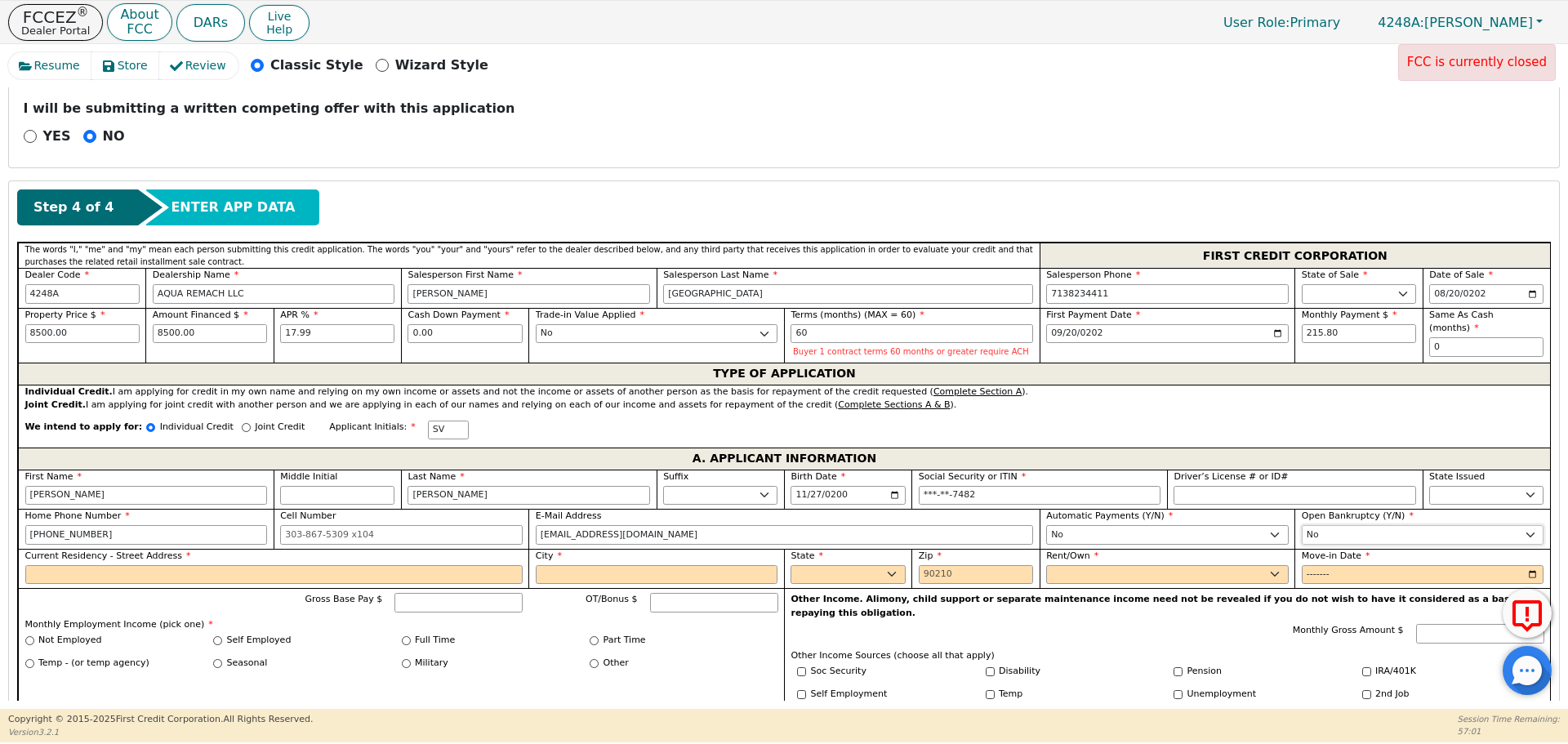
click at [1302, 525] on select "Yes No" at bounding box center [1423, 535] width 243 height 20
click at [200, 566] on input "Current Residency - Street Address" at bounding box center [274, 575] width 497 height 20
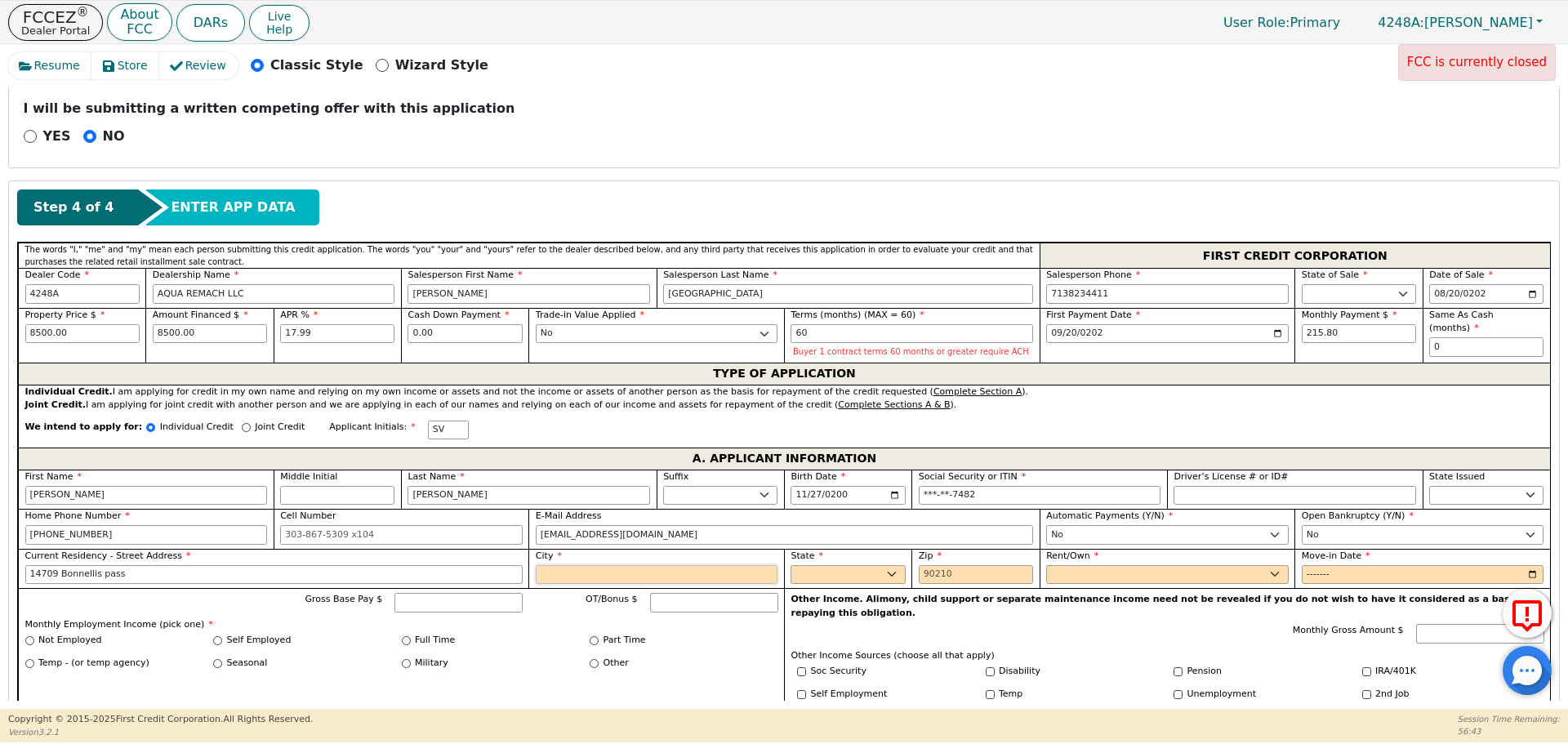
type input "14709 Bonnellis pass"
type input "Elgin"
select select "[GEOGRAPHIC_DATA]"
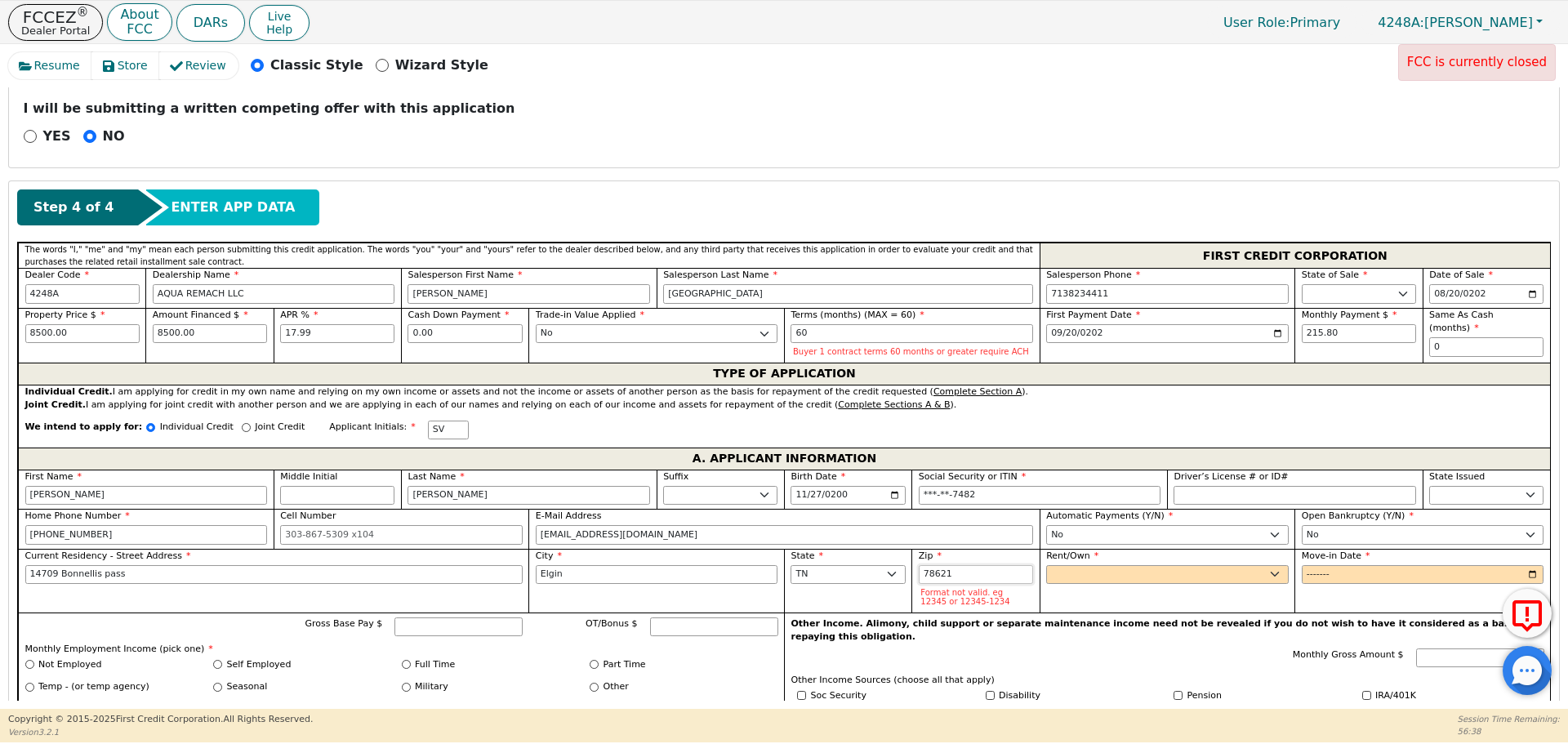
type input "78621"
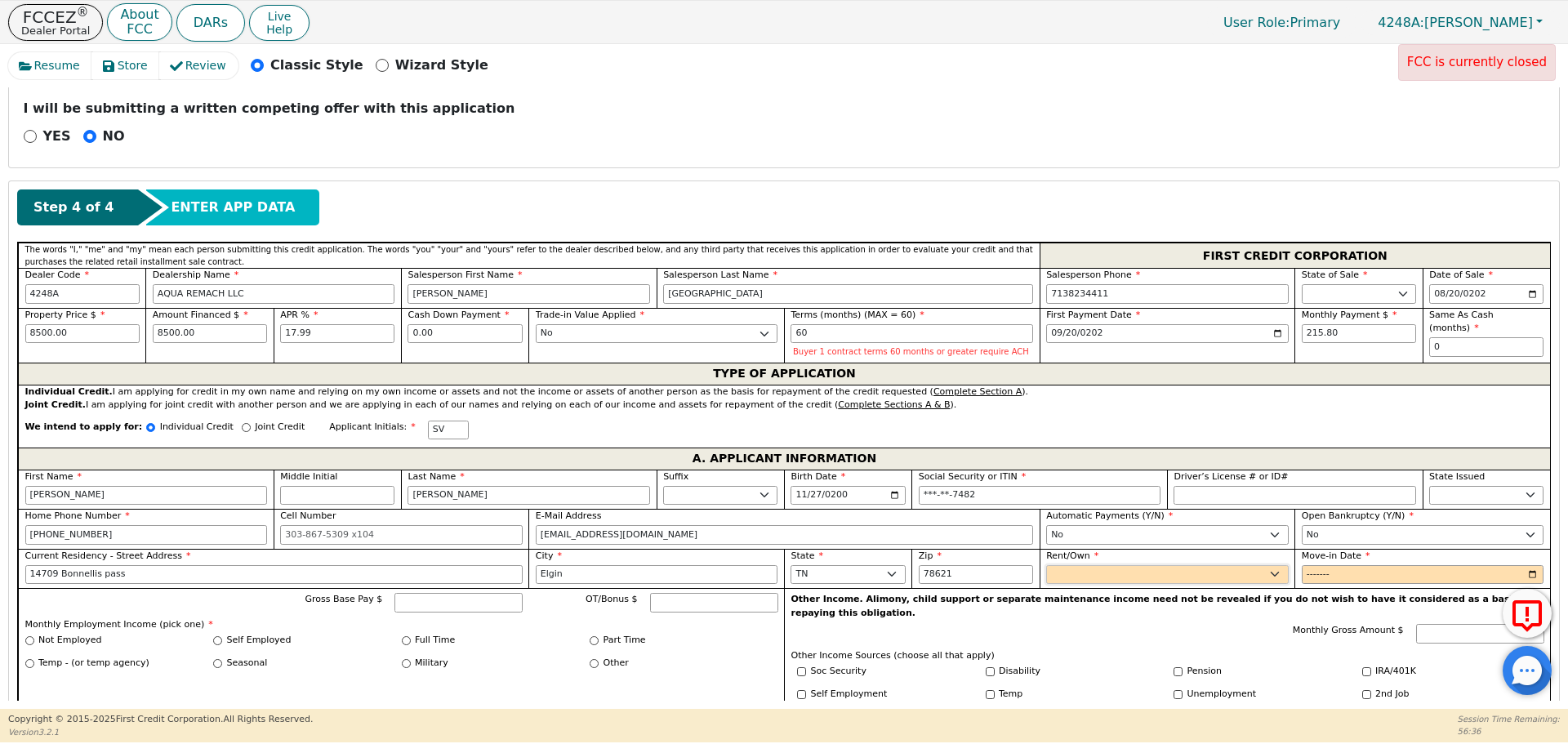
select select "Own"
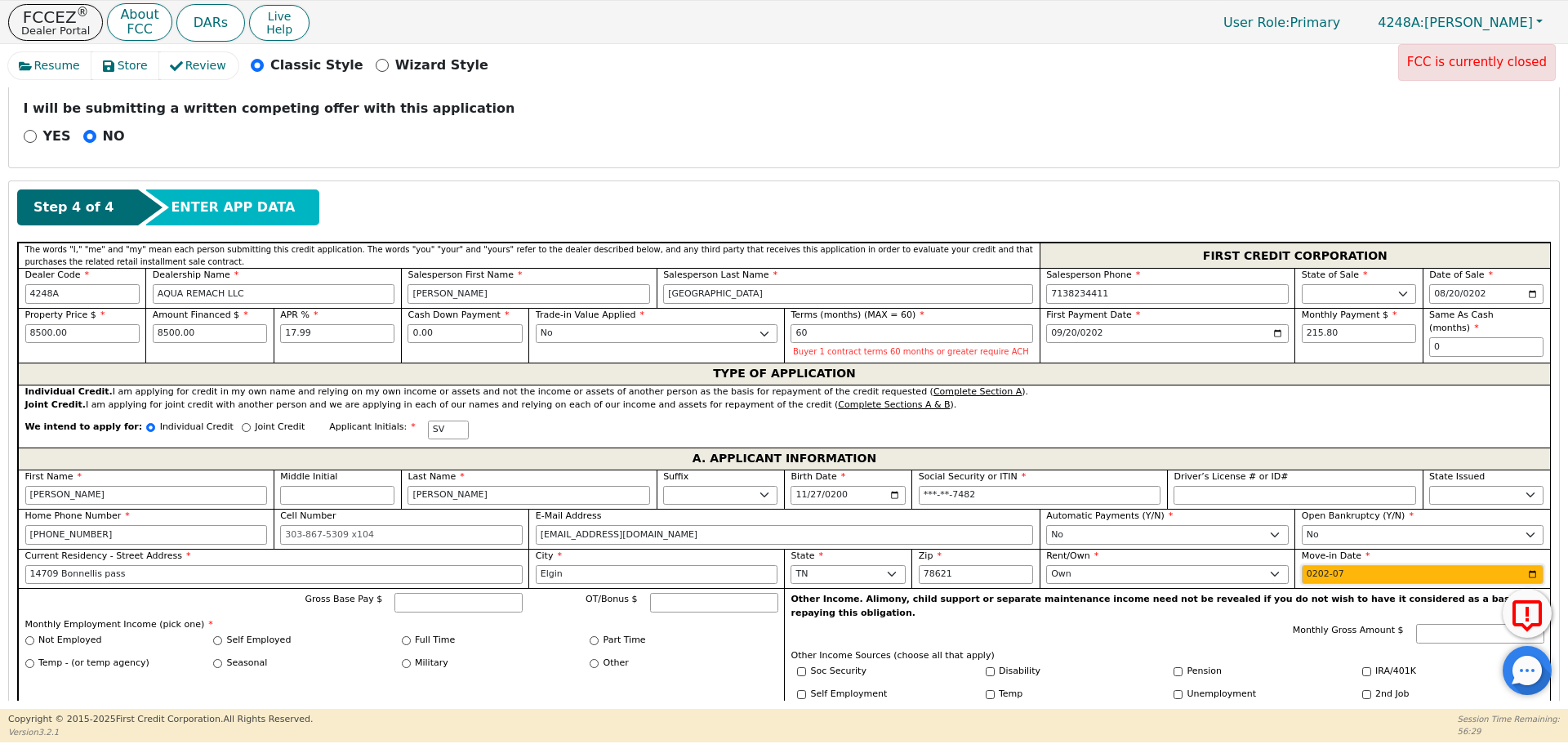
type input "2025-07"
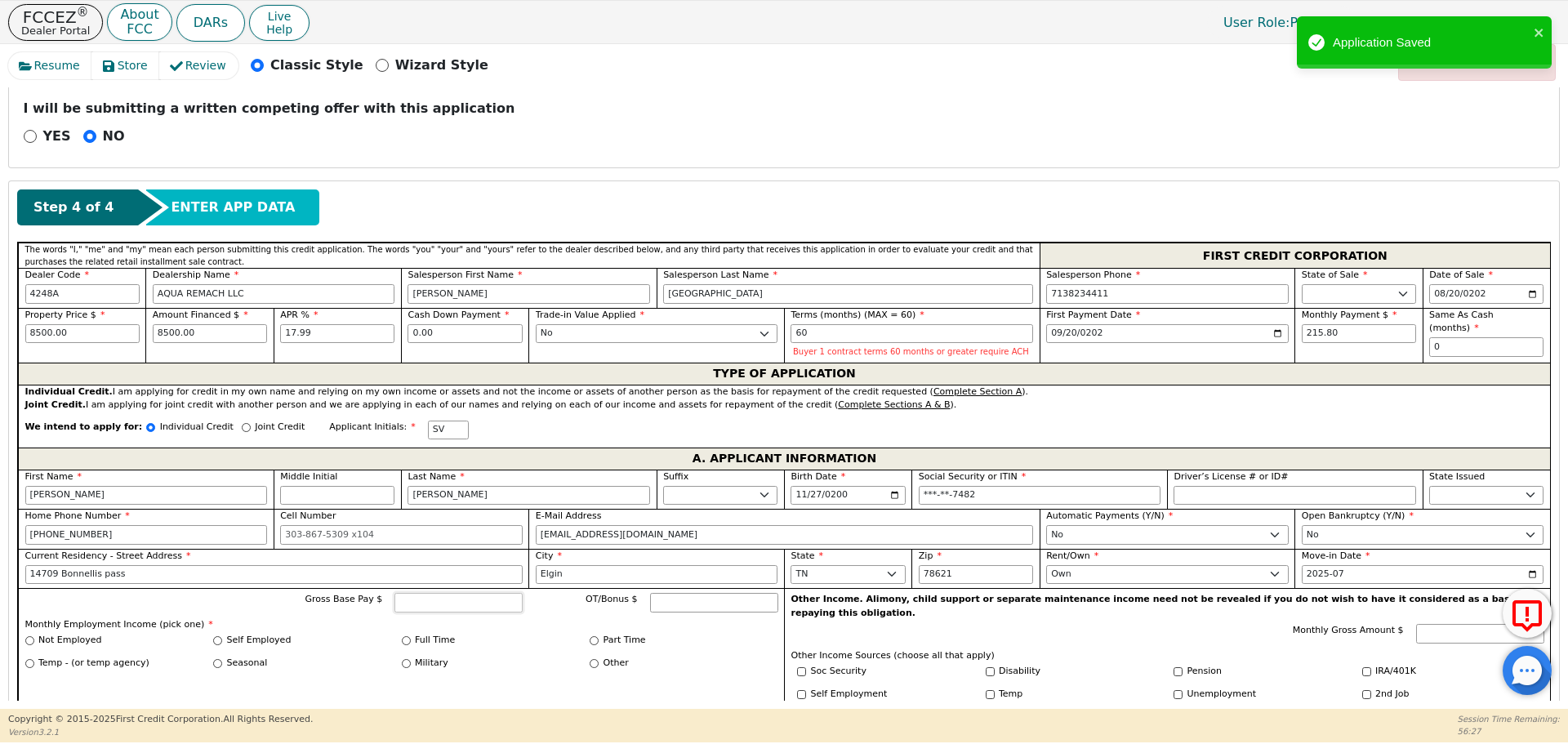
click at [459, 598] on input "Gross Base Pay $" at bounding box center [458, 603] width 128 height 20
type input "7500.00"
click at [404, 639] on input "Full Time" at bounding box center [405, 640] width 9 height 9
radio input "true"
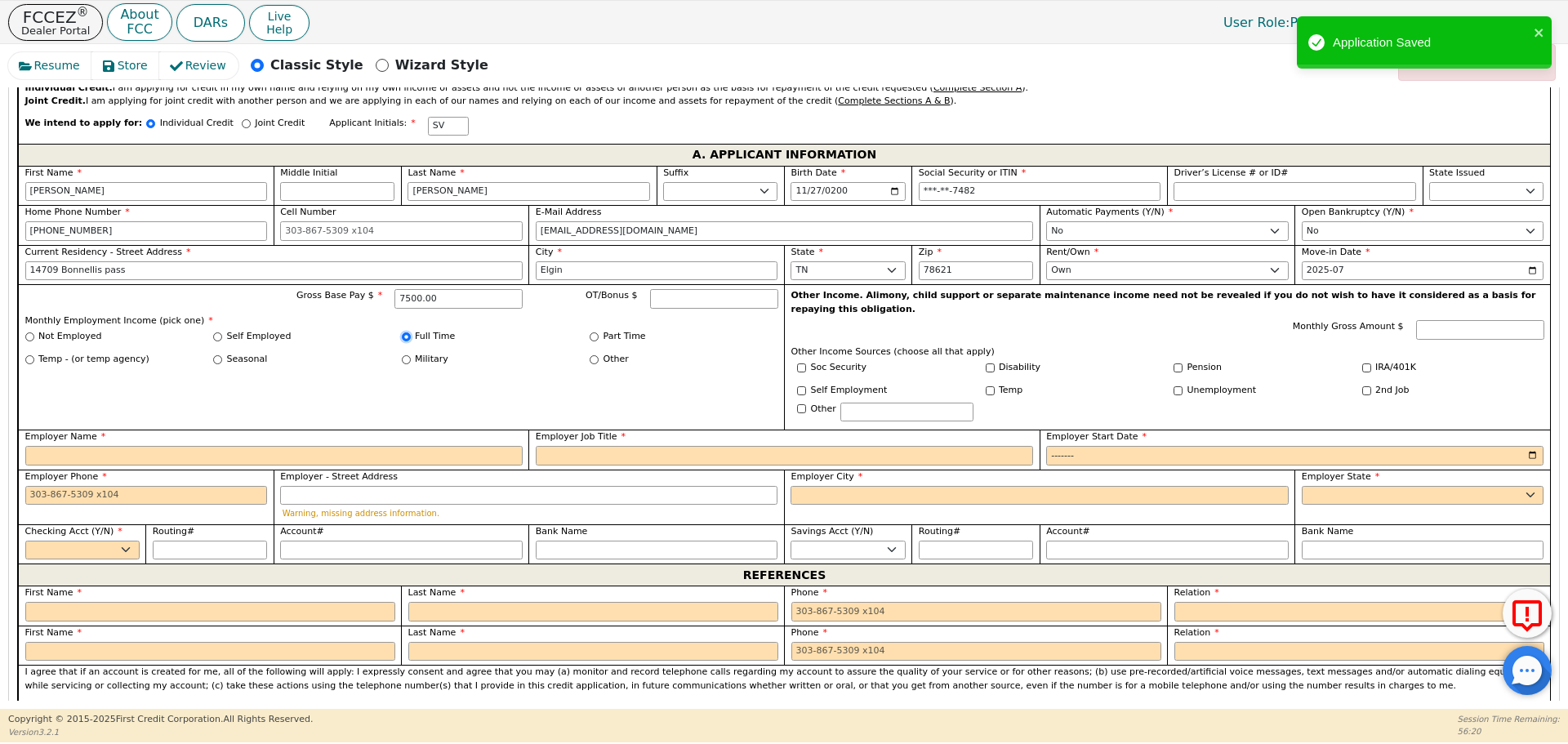
scroll to position [1163, 0]
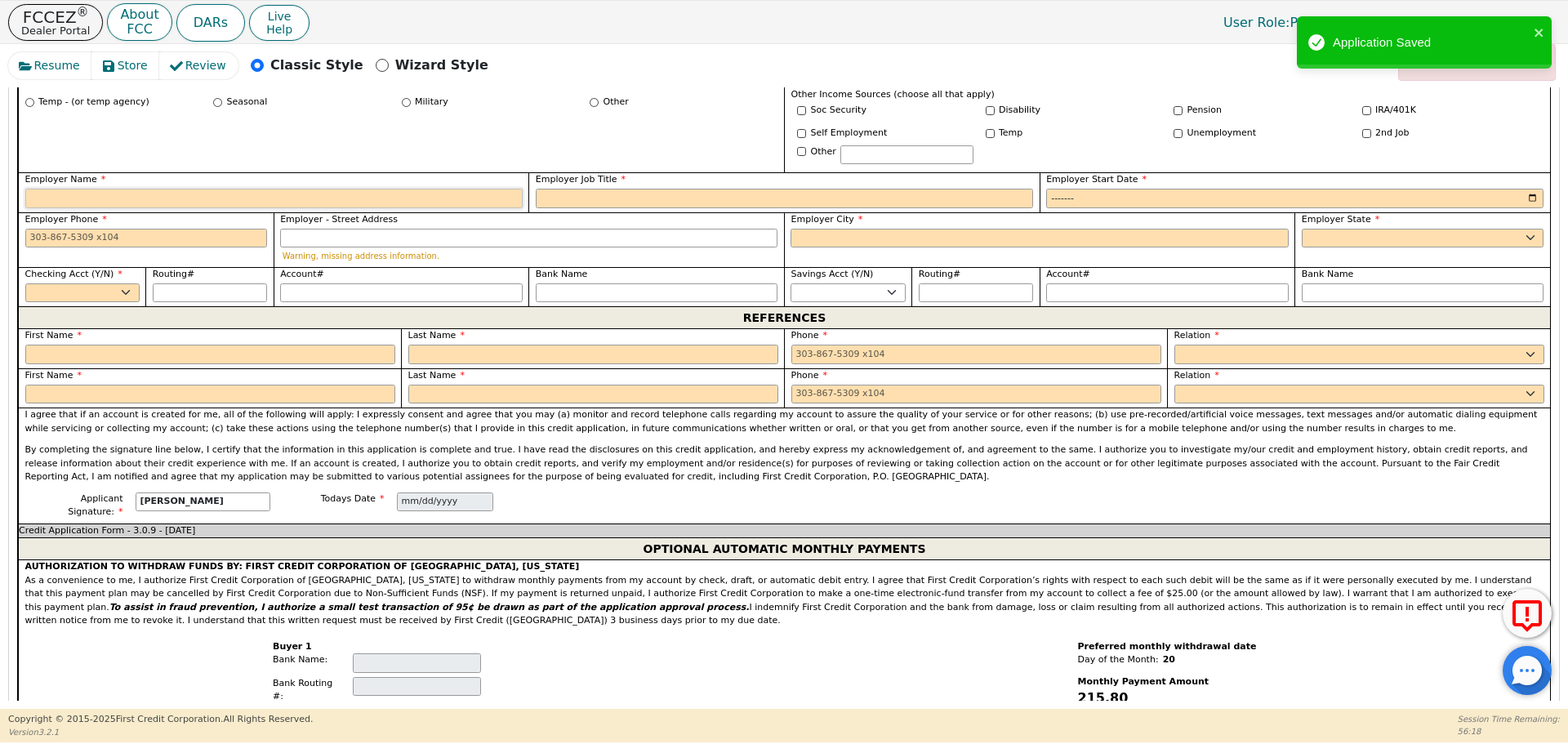
click at [332, 189] on input "Employer Name" at bounding box center [274, 199] width 497 height 20
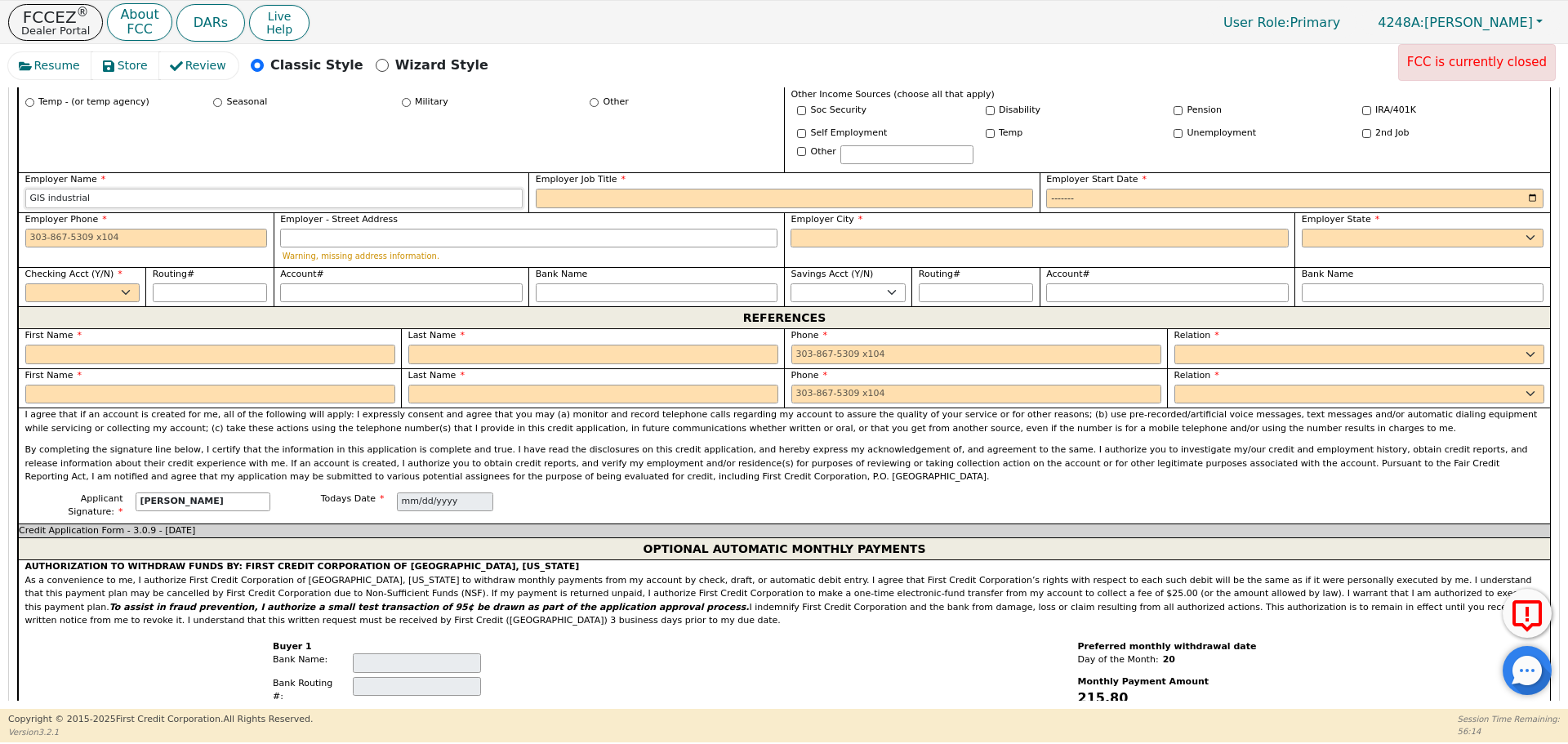
type input "GIS industrial"
type input "Pintura"
click at [924, 213] on label "Employer City" at bounding box center [1039, 220] width 497 height 14
click at [924, 229] on input "Employer City" at bounding box center [1039, 239] width 497 height 20
click at [1084, 189] on input "Employer Start Date" at bounding box center [1295, 199] width 497 height 20
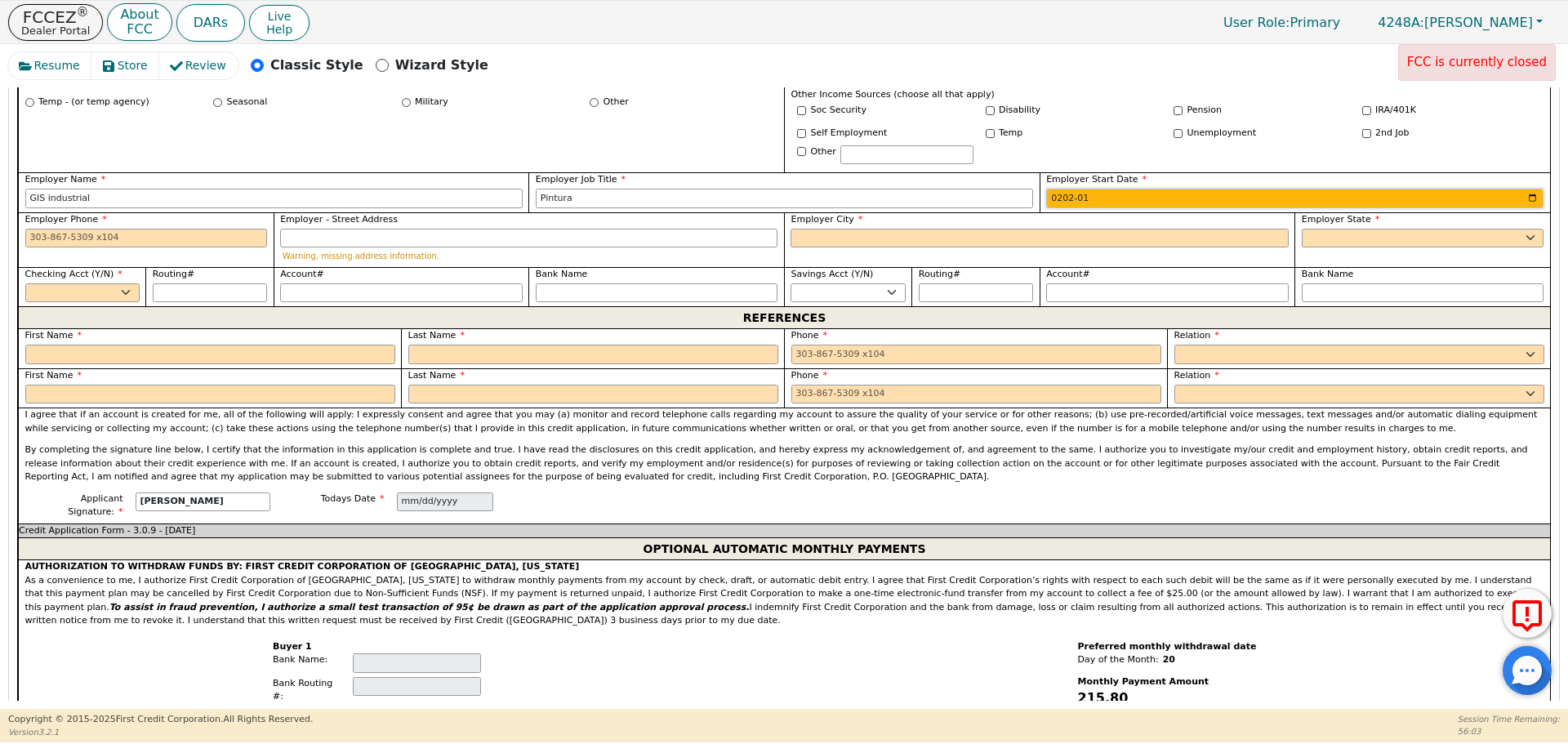
type input "2024-01"
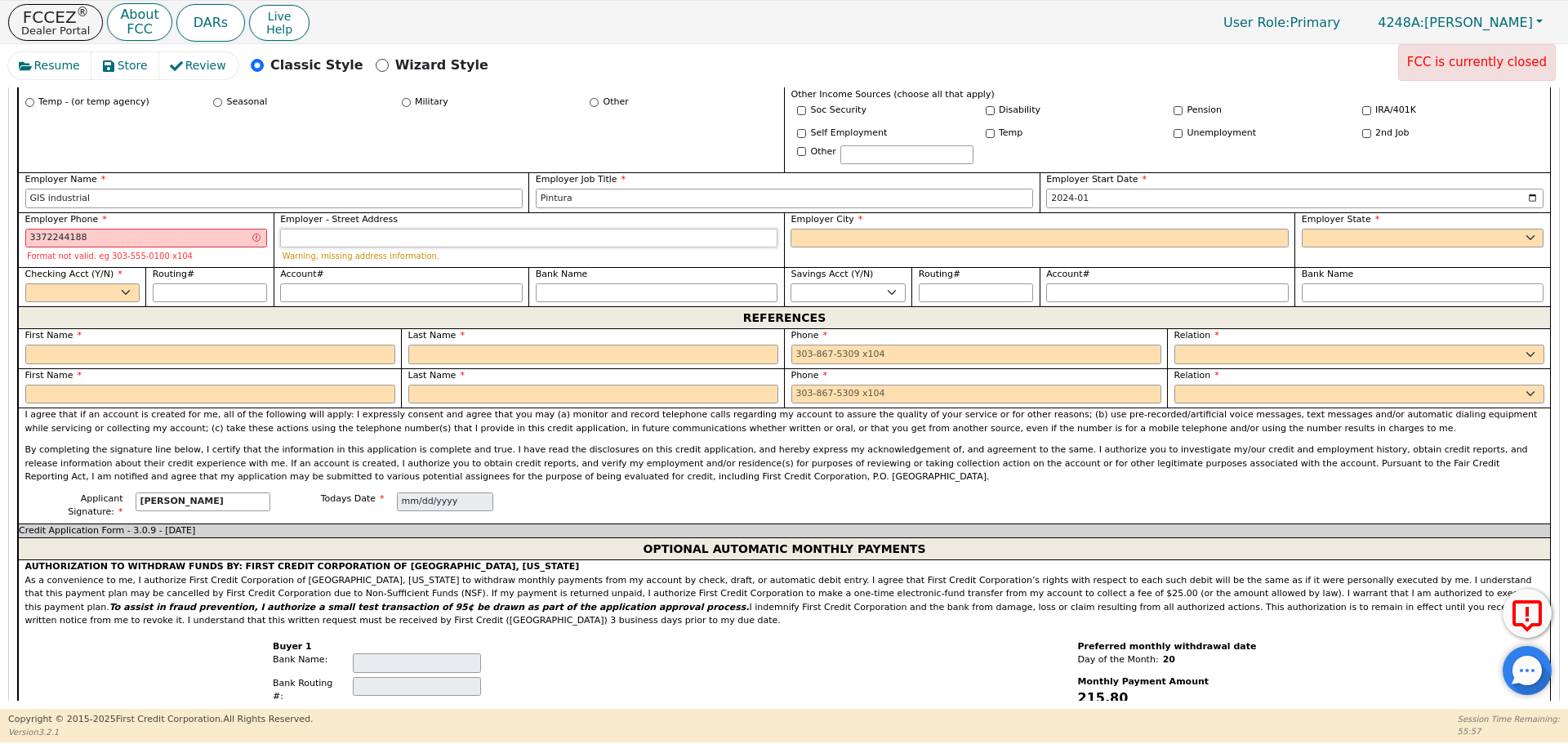
type input "[PHONE_NUMBER]"
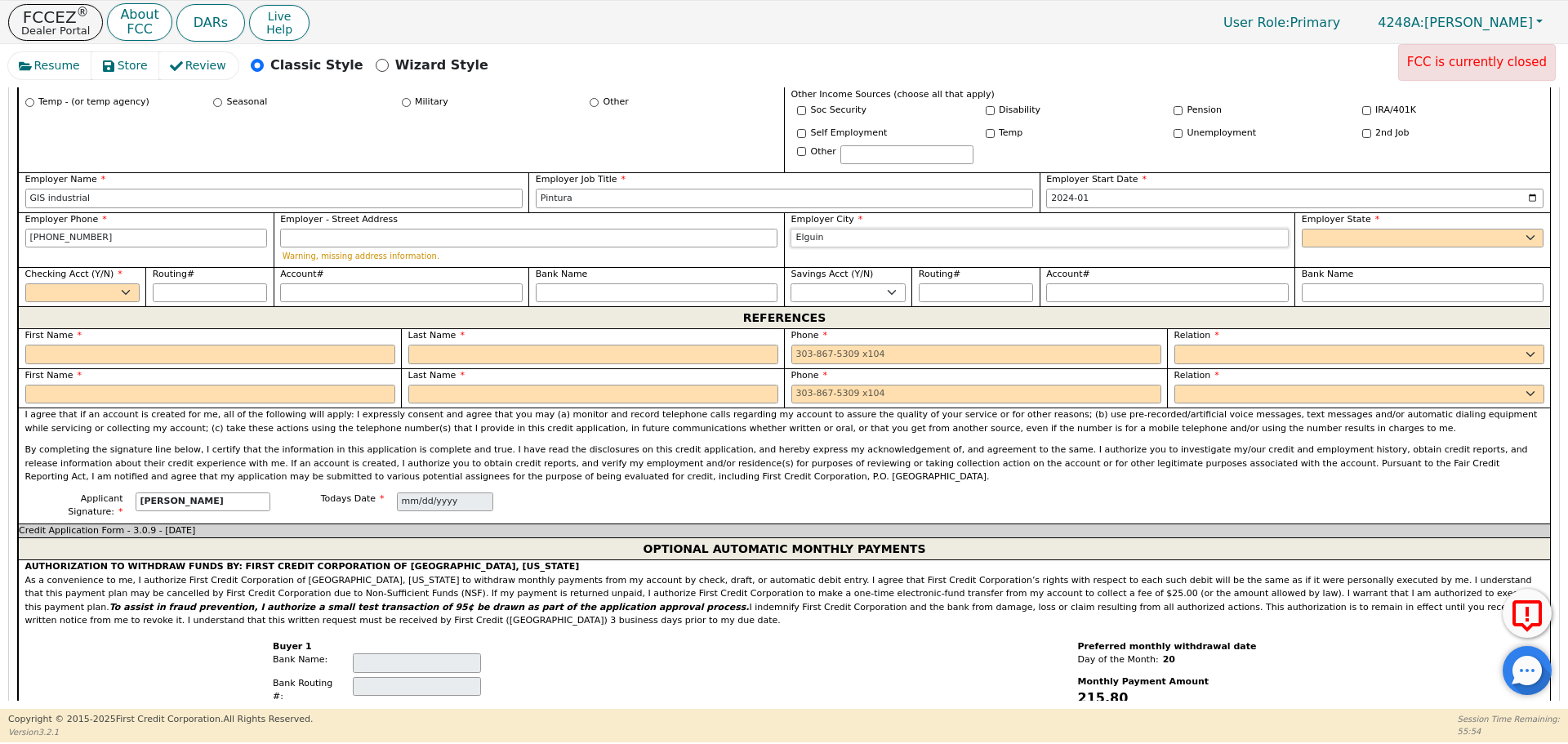
type input "Elguin"
select select "[GEOGRAPHIC_DATA]"
select select "y"
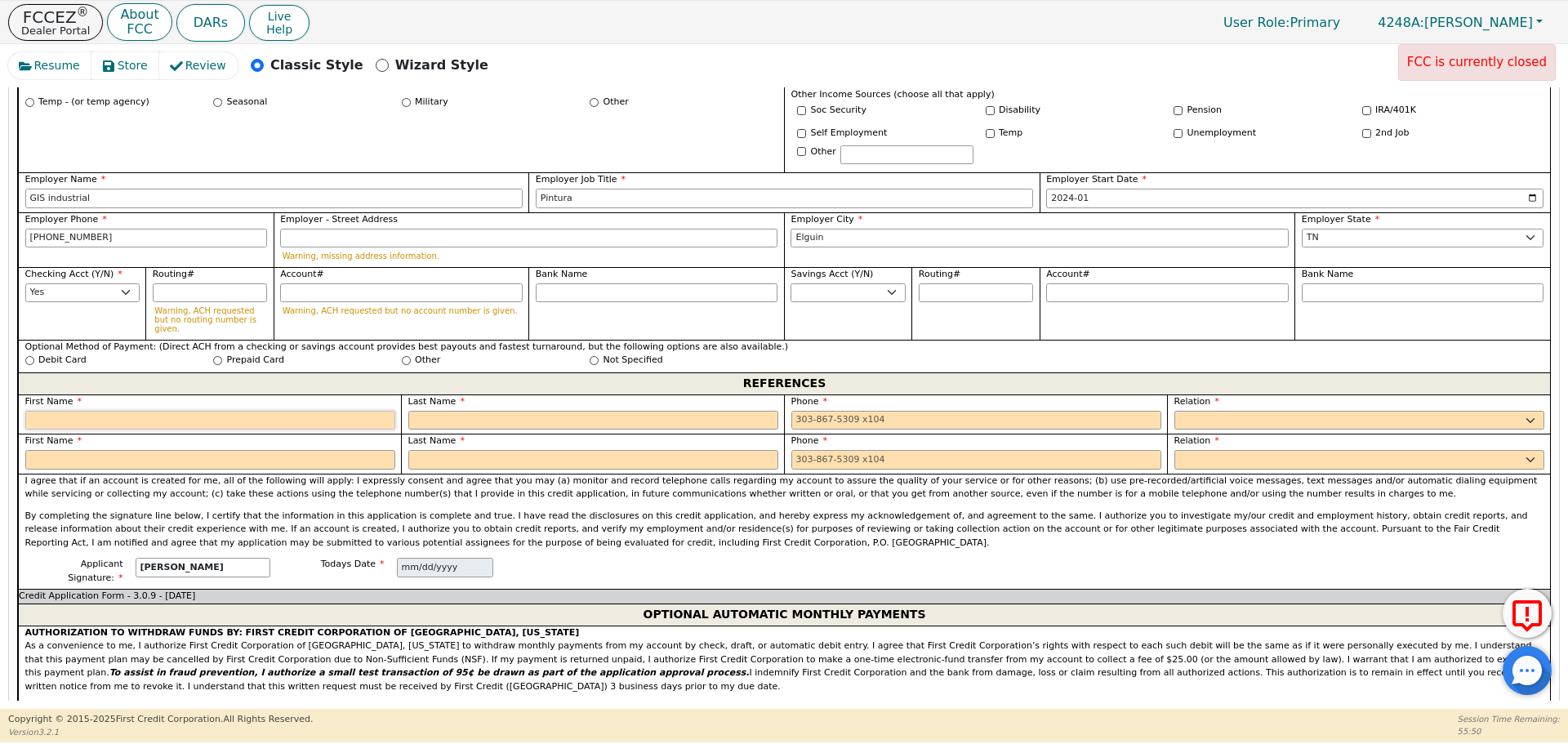
click at [228, 411] on input "text" at bounding box center [210, 421] width 370 height 20
type input "[PERSON_NAME]"
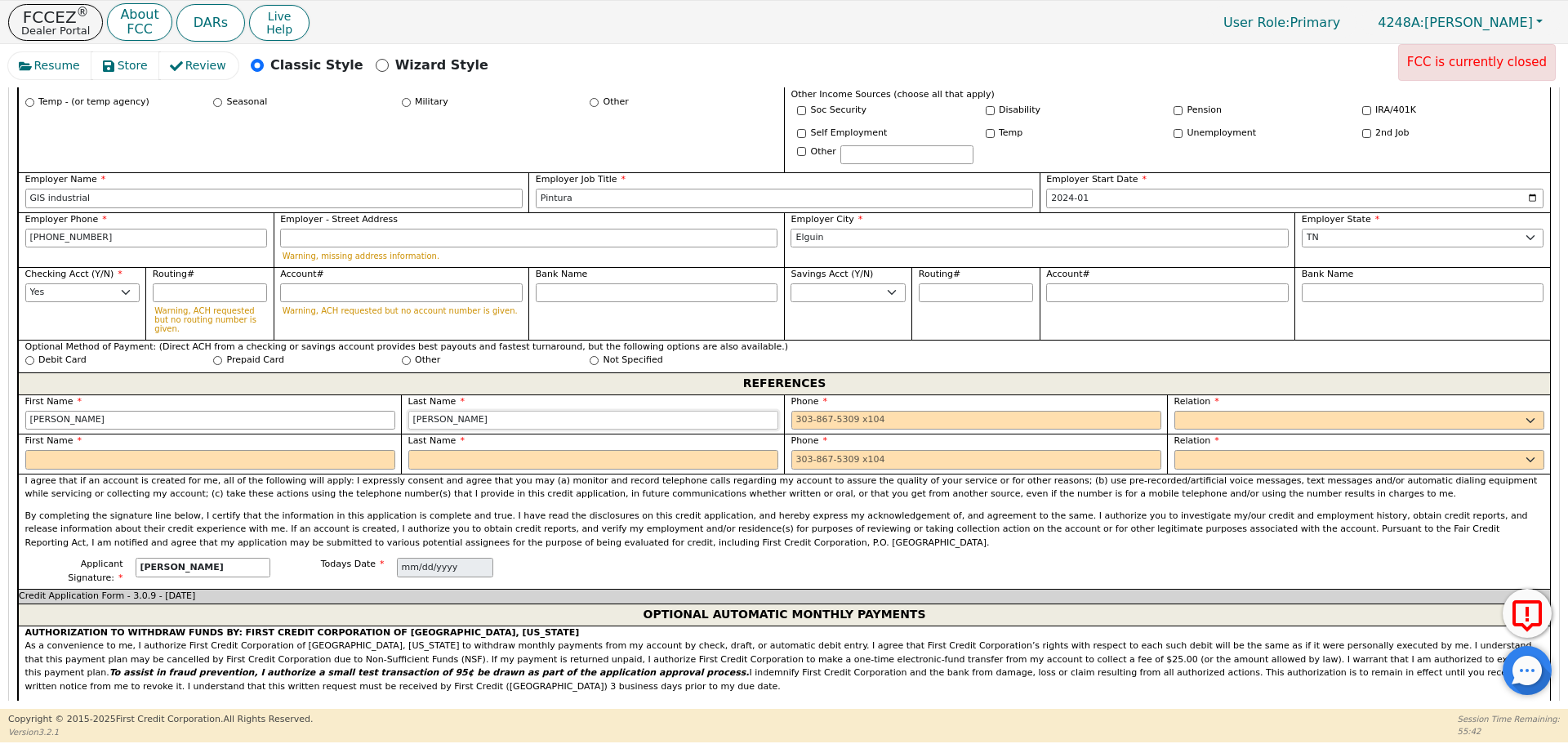
type input "[PERSON_NAME]"
click at [163, 435] on label "First Name" at bounding box center [210, 442] width 370 height 14
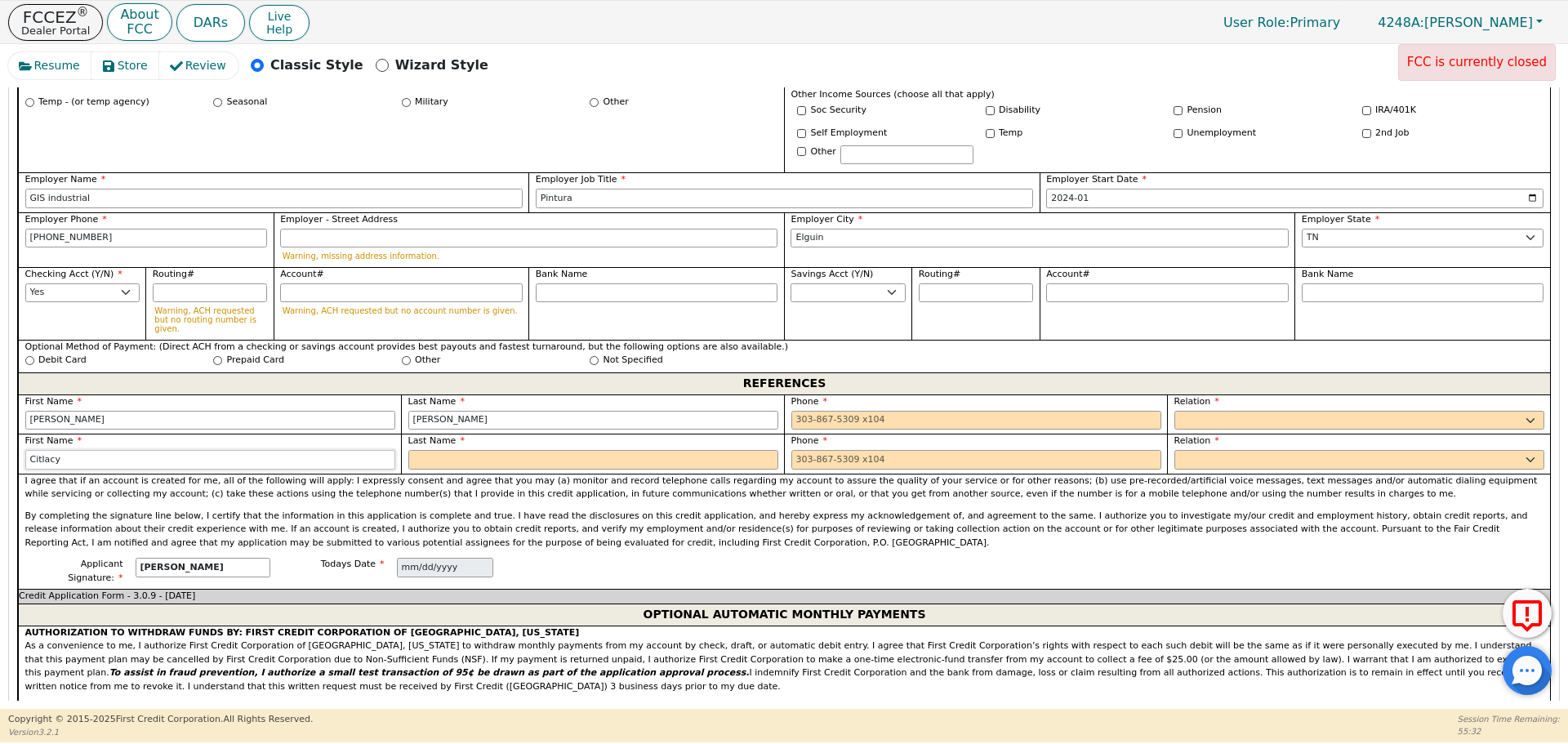
type input "Citlacy"
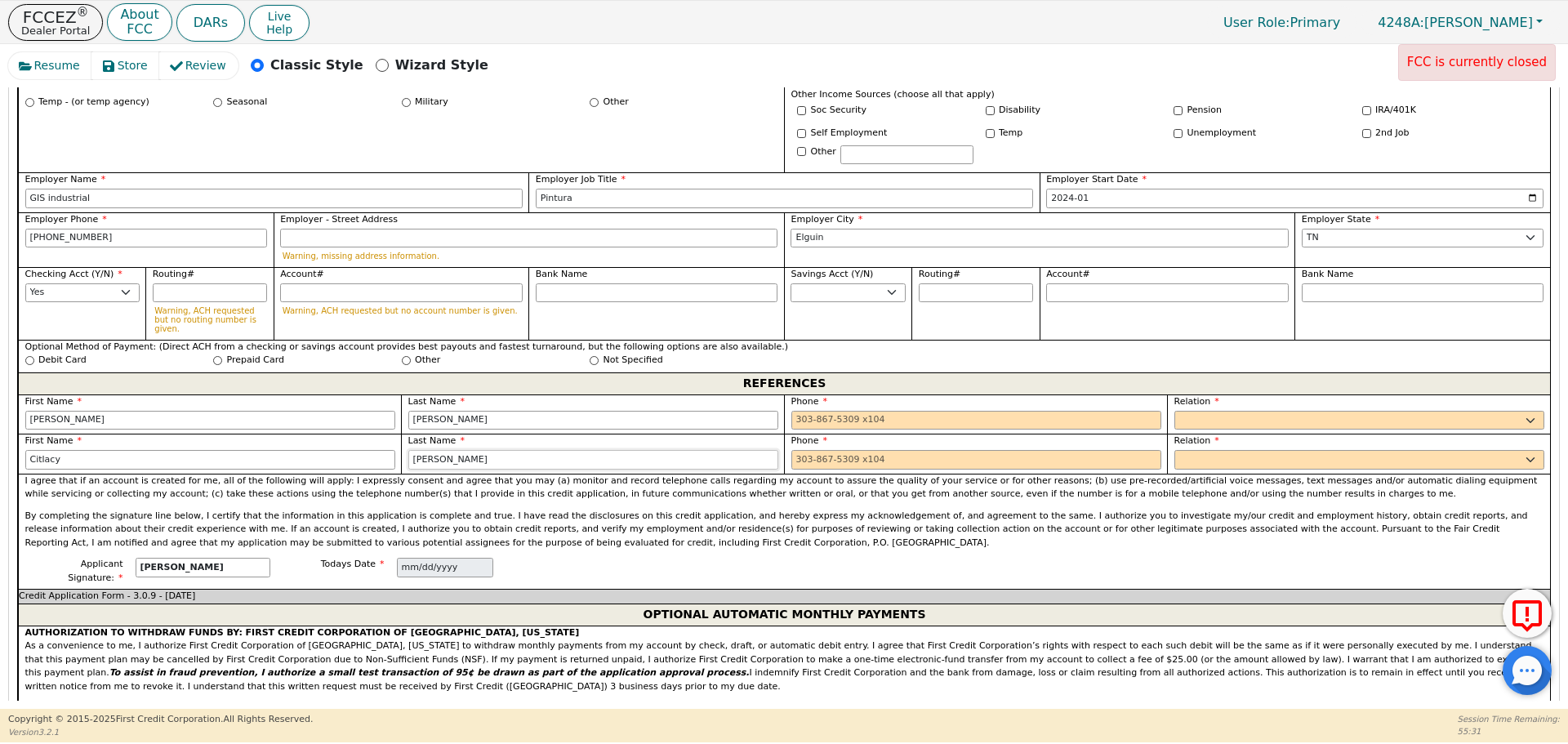
type input "[PERSON_NAME]"
click at [869, 411] on input "tel" at bounding box center [976, 421] width 370 height 20
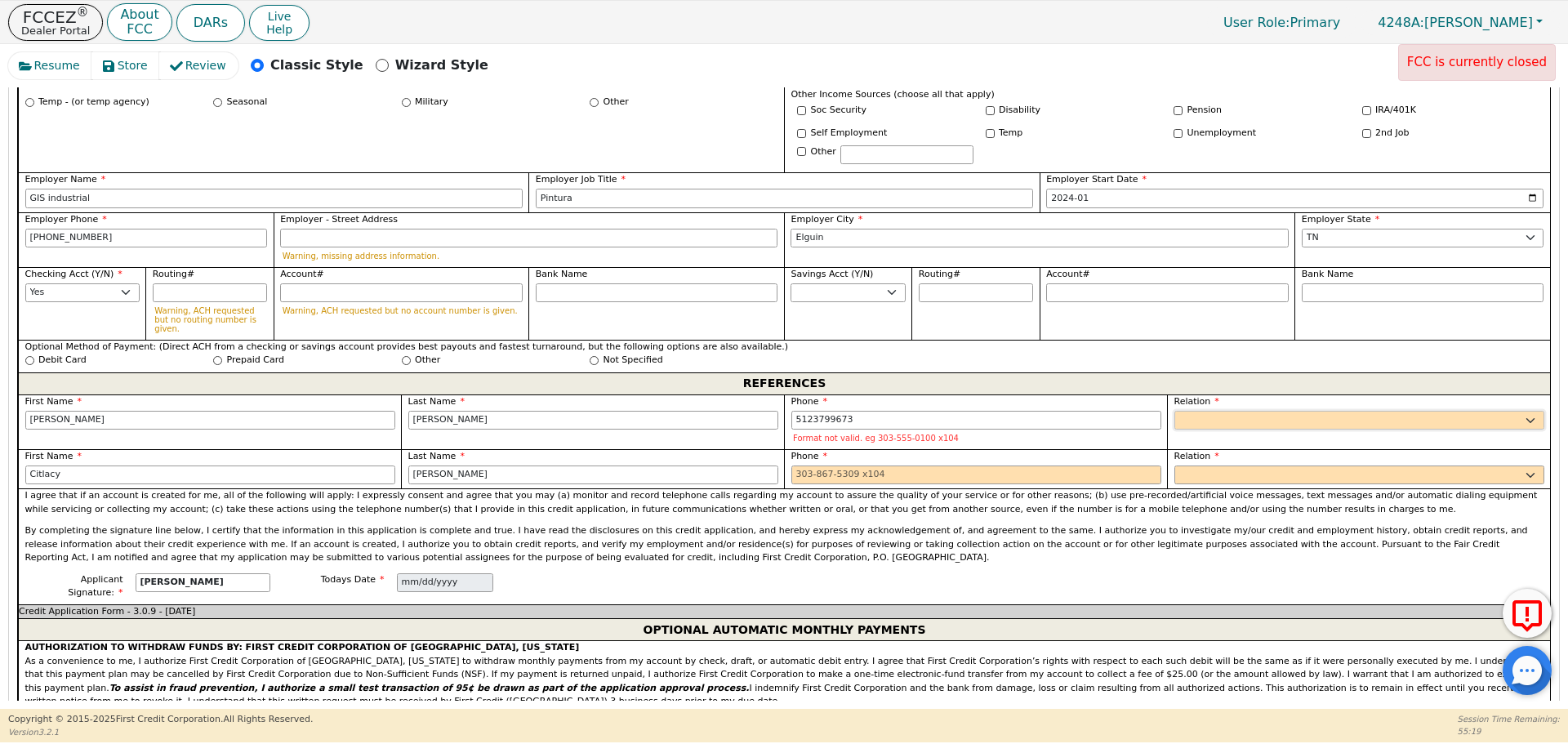
type input "[PHONE_NUMBER]"
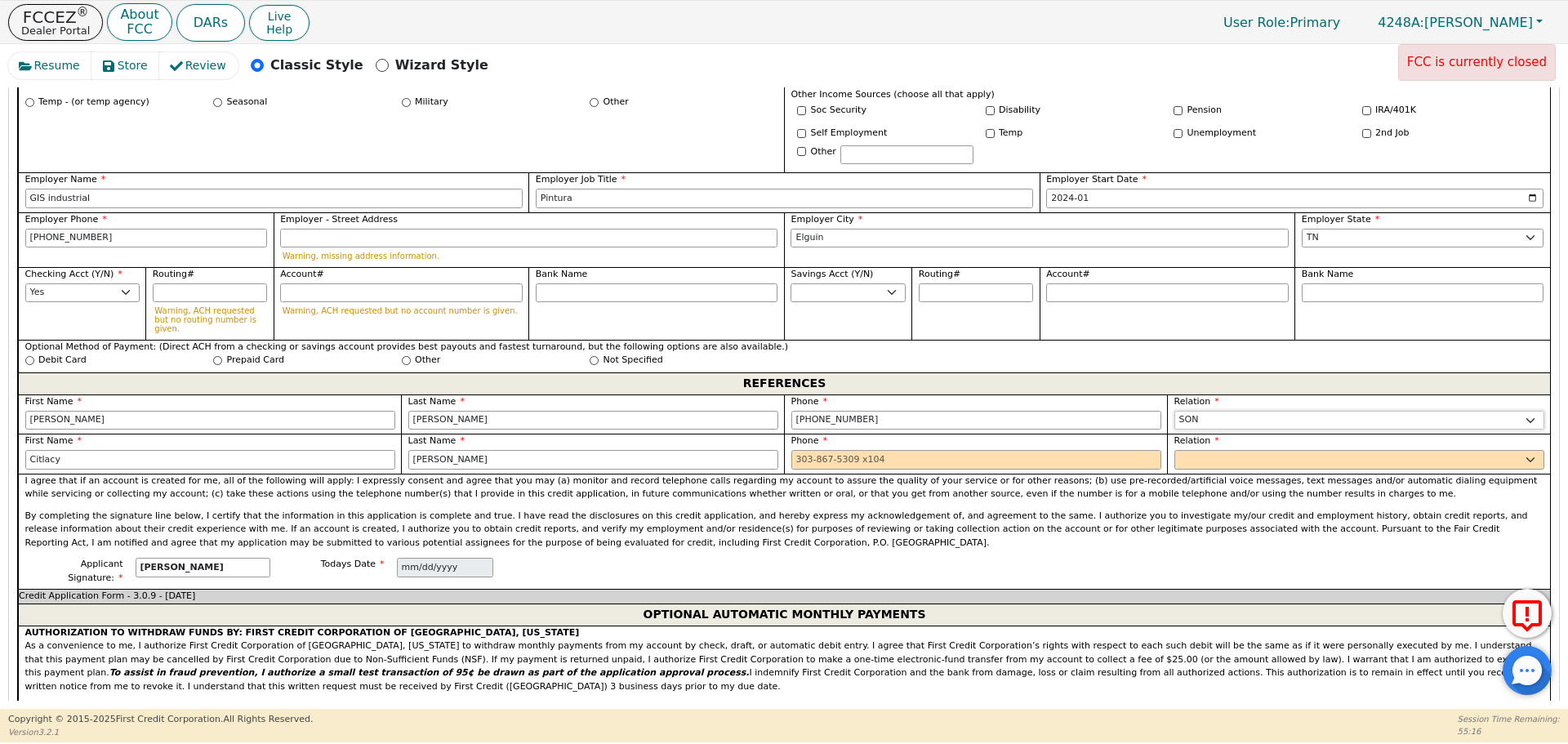
select select "SIGNIFICANT OTHER"
click at [903, 450] on input "tel" at bounding box center [976, 460] width 370 height 20
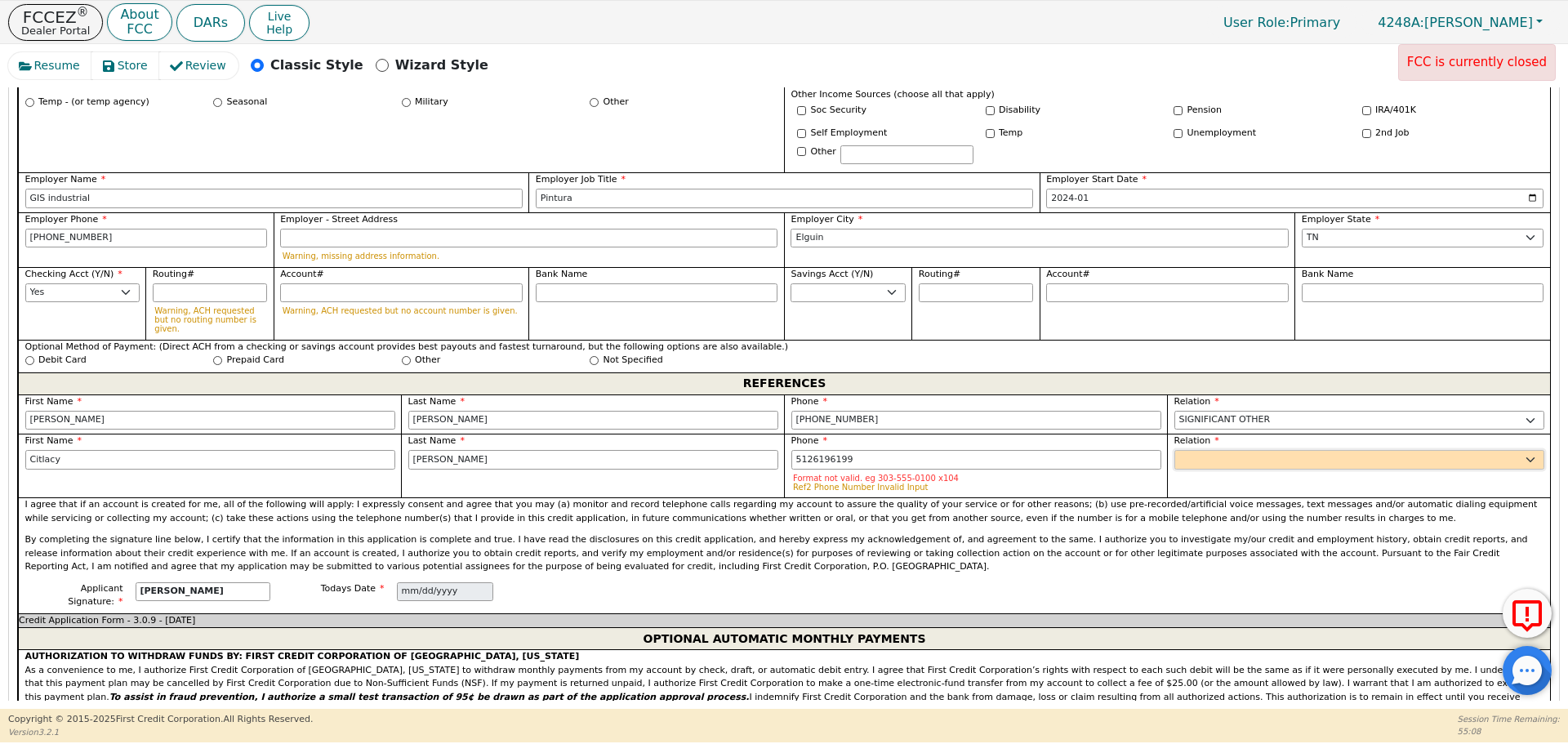
type input "[PHONE_NUMBER]"
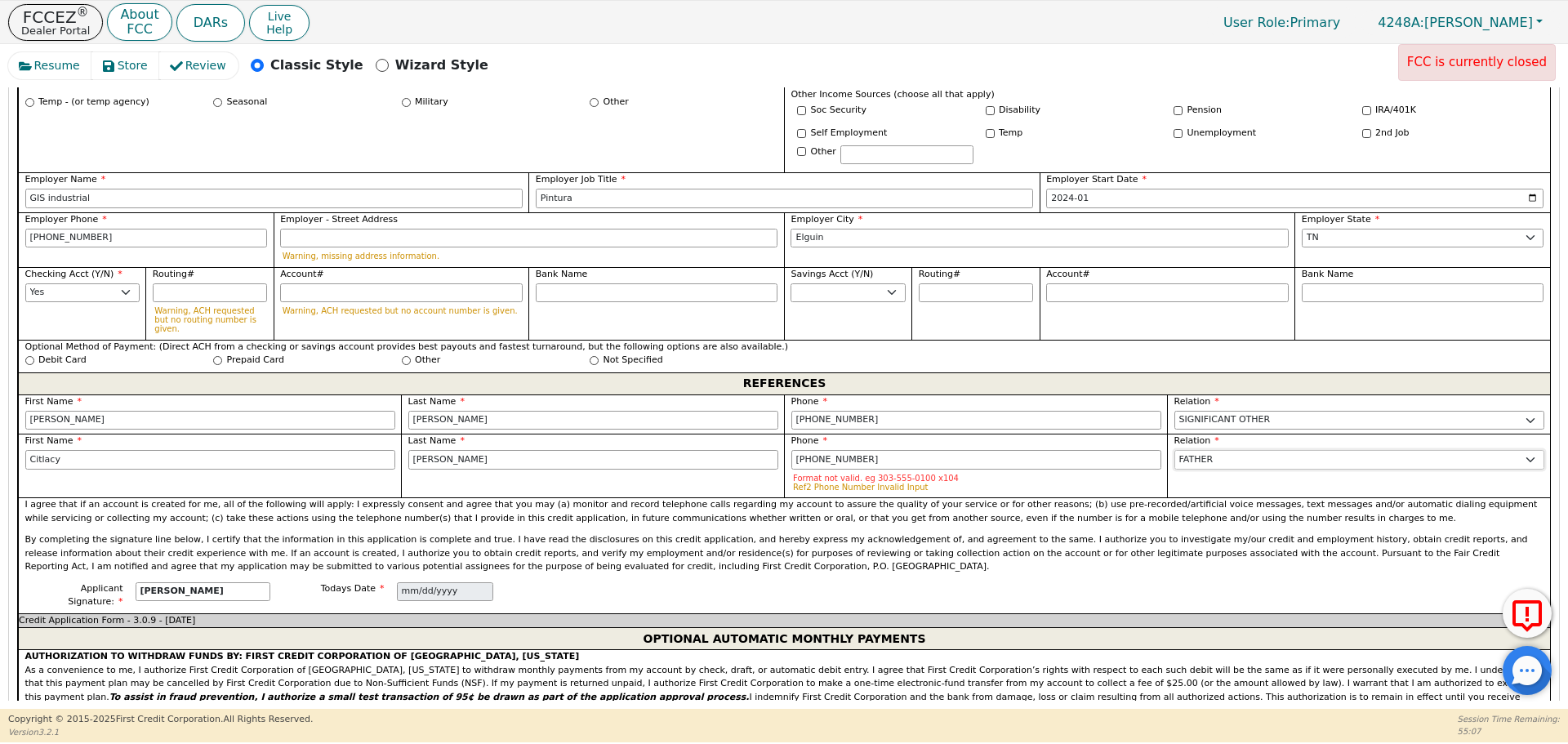
select select "FRIEND"
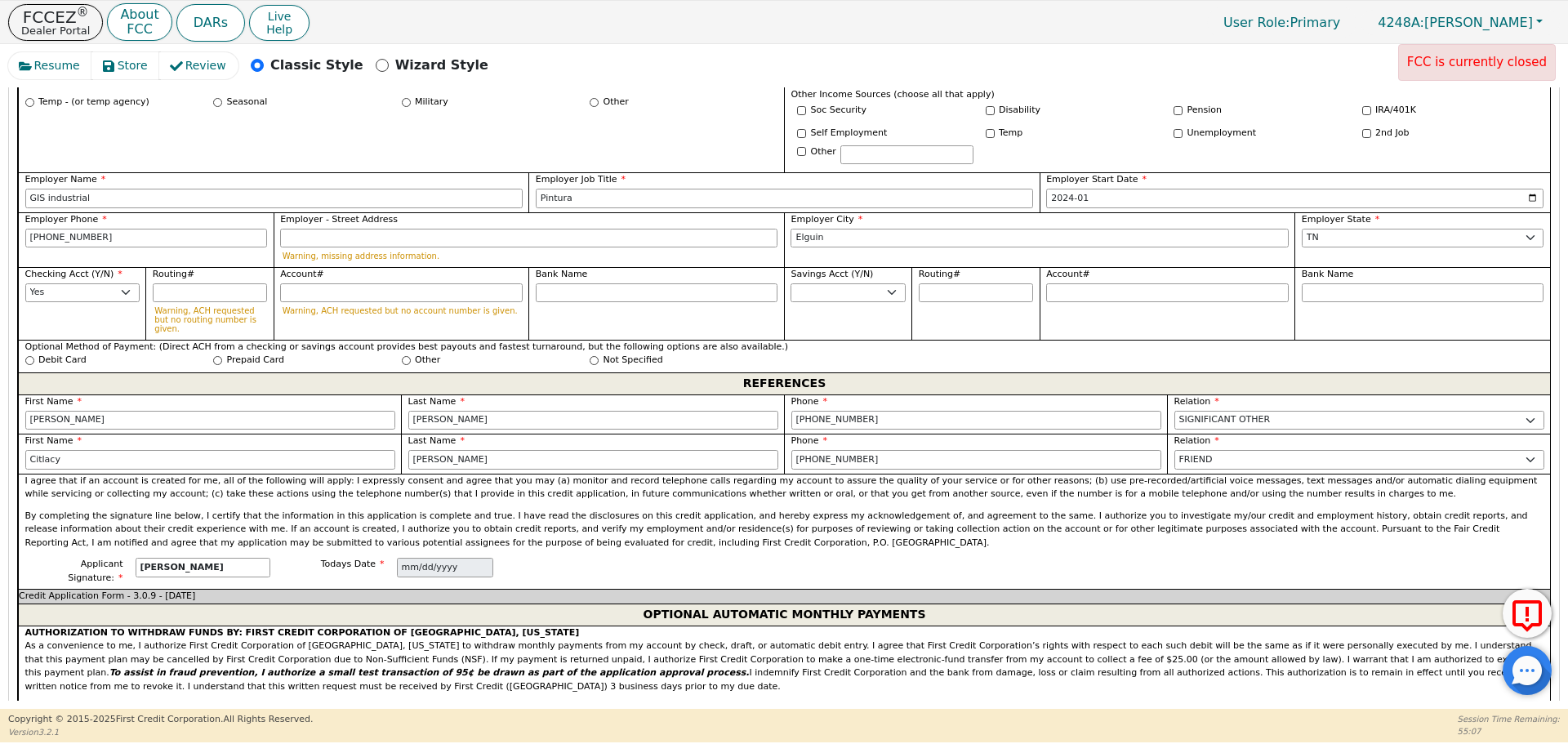
click at [777, 627] on span "AUTHORIZATION TO WITHDRAW FUNDS BY: FIRST CREDIT CORPORATION OF [GEOGRAPHIC_DAT…" at bounding box center [785, 660] width 1519 height 68
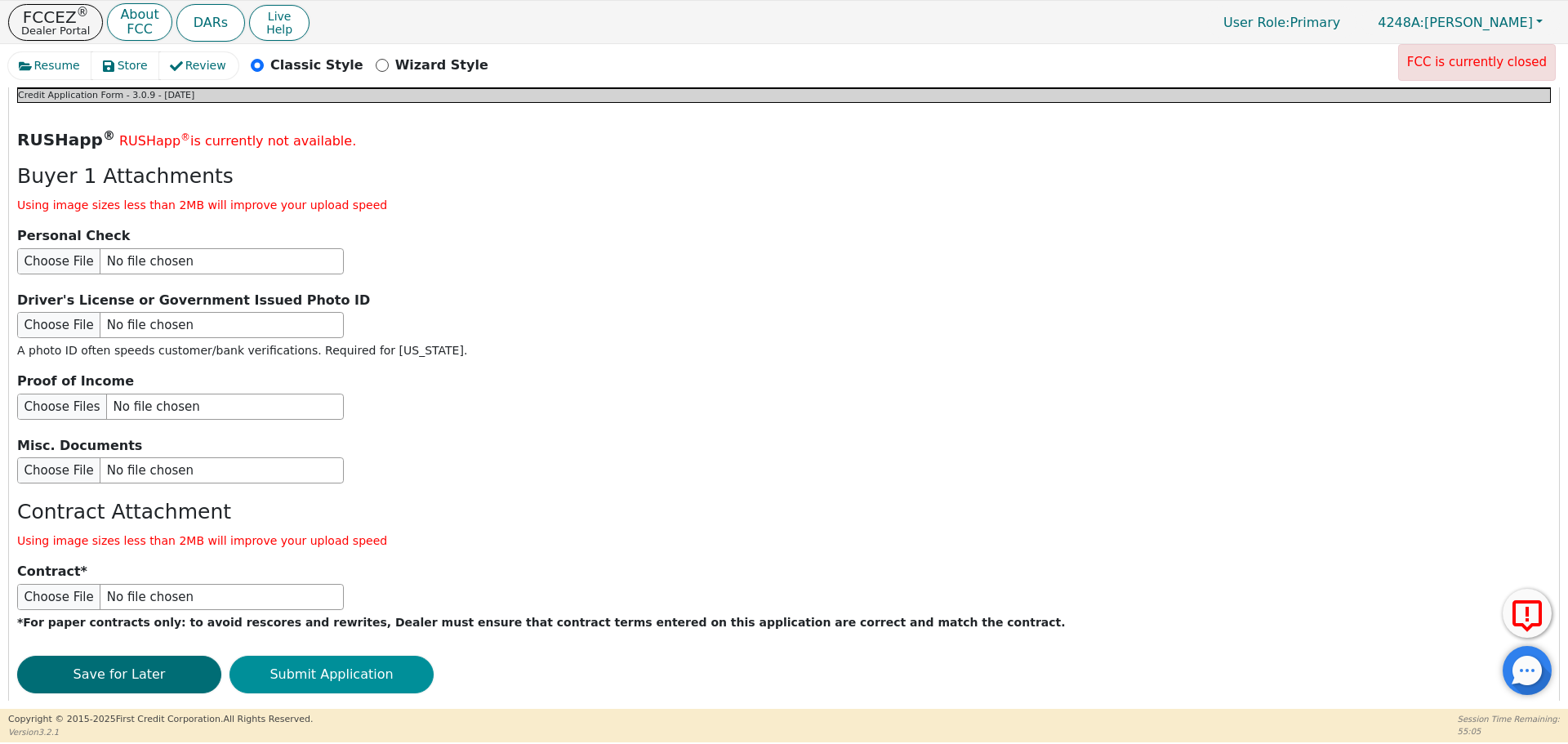
click at [300, 656] on button "Submit Application" at bounding box center [331, 674] width 205 height 37
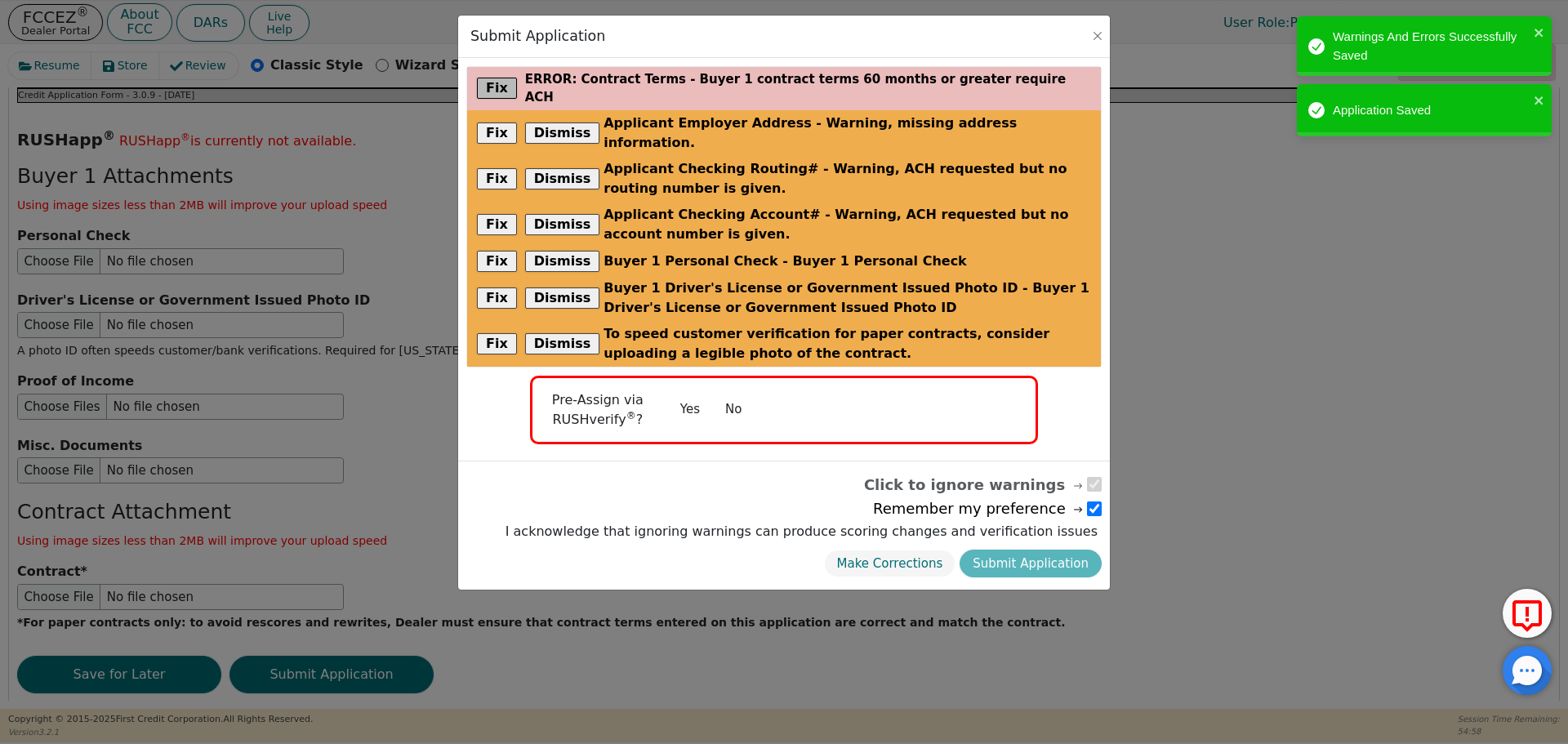
click at [482, 81] on button "Fix" at bounding box center [496, 88] width 40 height 22
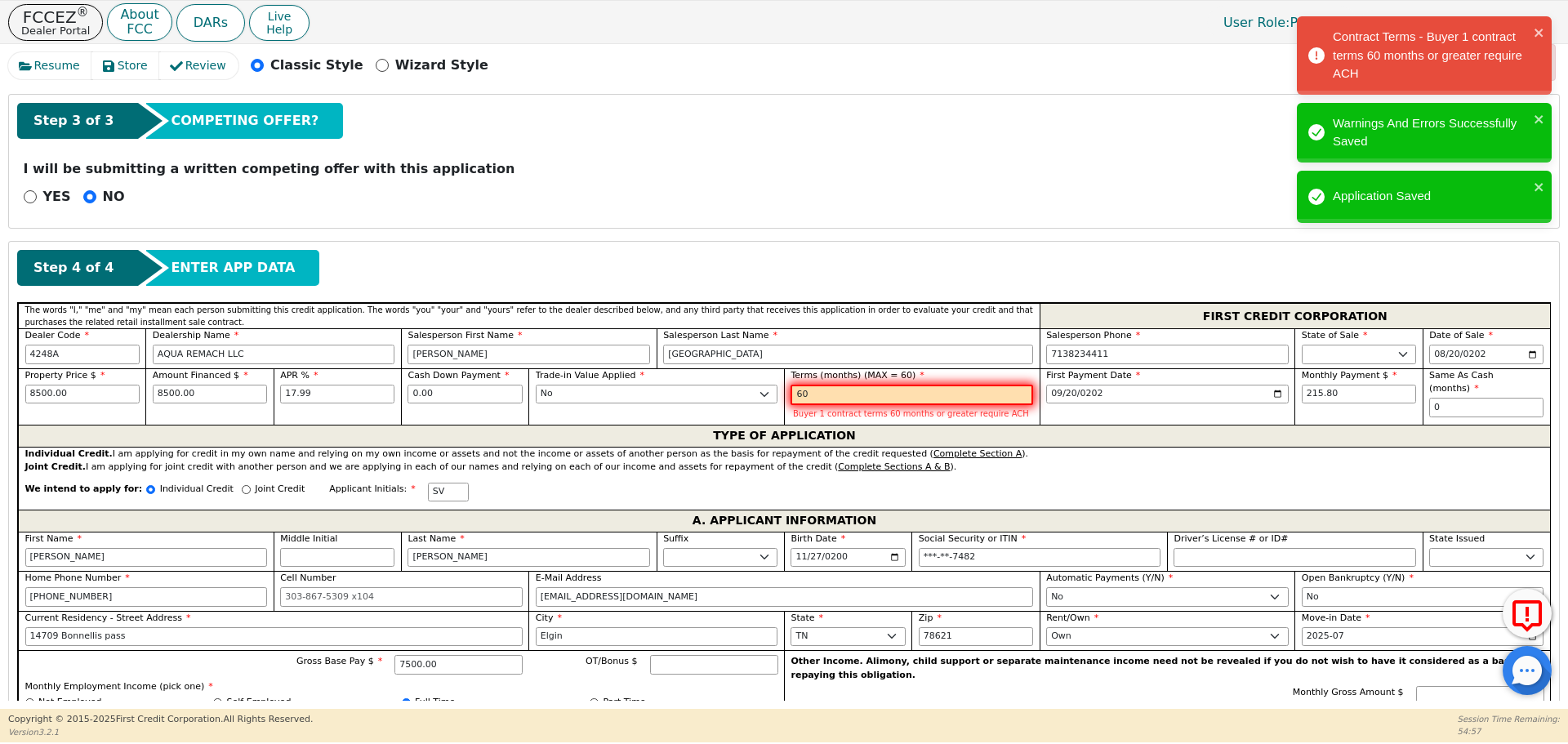
scroll to position [542, 0]
click at [860, 400] on input "60" at bounding box center [912, 395] width 243 height 22
click at [1035, 500] on div "We intend to apply for: Individual Credit Joint Credit Applicant Initials: SV" at bounding box center [783, 491] width 1532 height 35
click at [1084, 602] on select "Yes No" at bounding box center [1168, 596] width 243 height 20
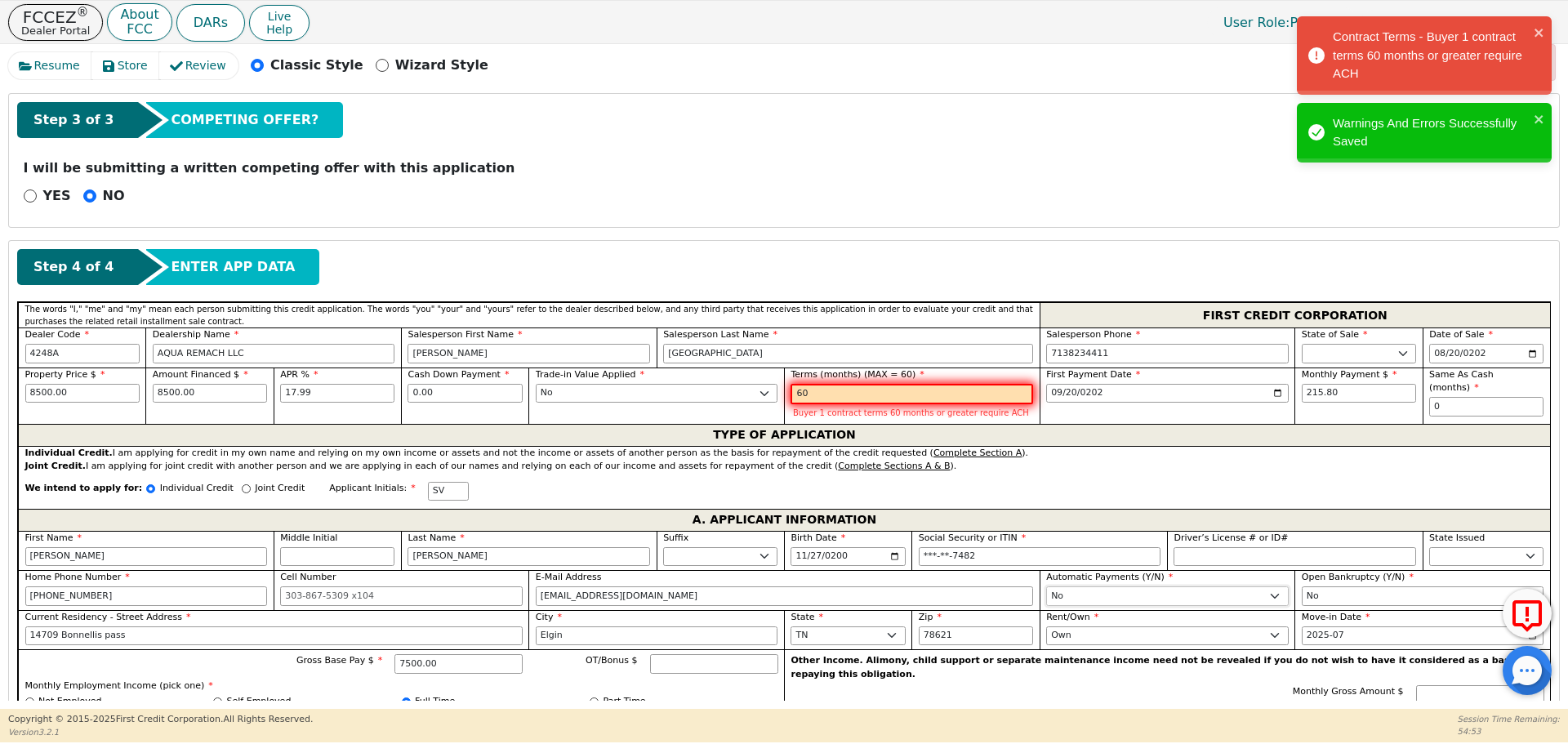
click at [1046, 586] on select "Yes No" at bounding box center [1168, 596] width 243 height 20
click at [1063, 598] on select "Yes No" at bounding box center [1168, 596] width 243 height 20
select select "y"
click at [1046, 586] on select "Yes No" at bounding box center [1168, 596] width 243 height 20
type input "[PERSON_NAME]"
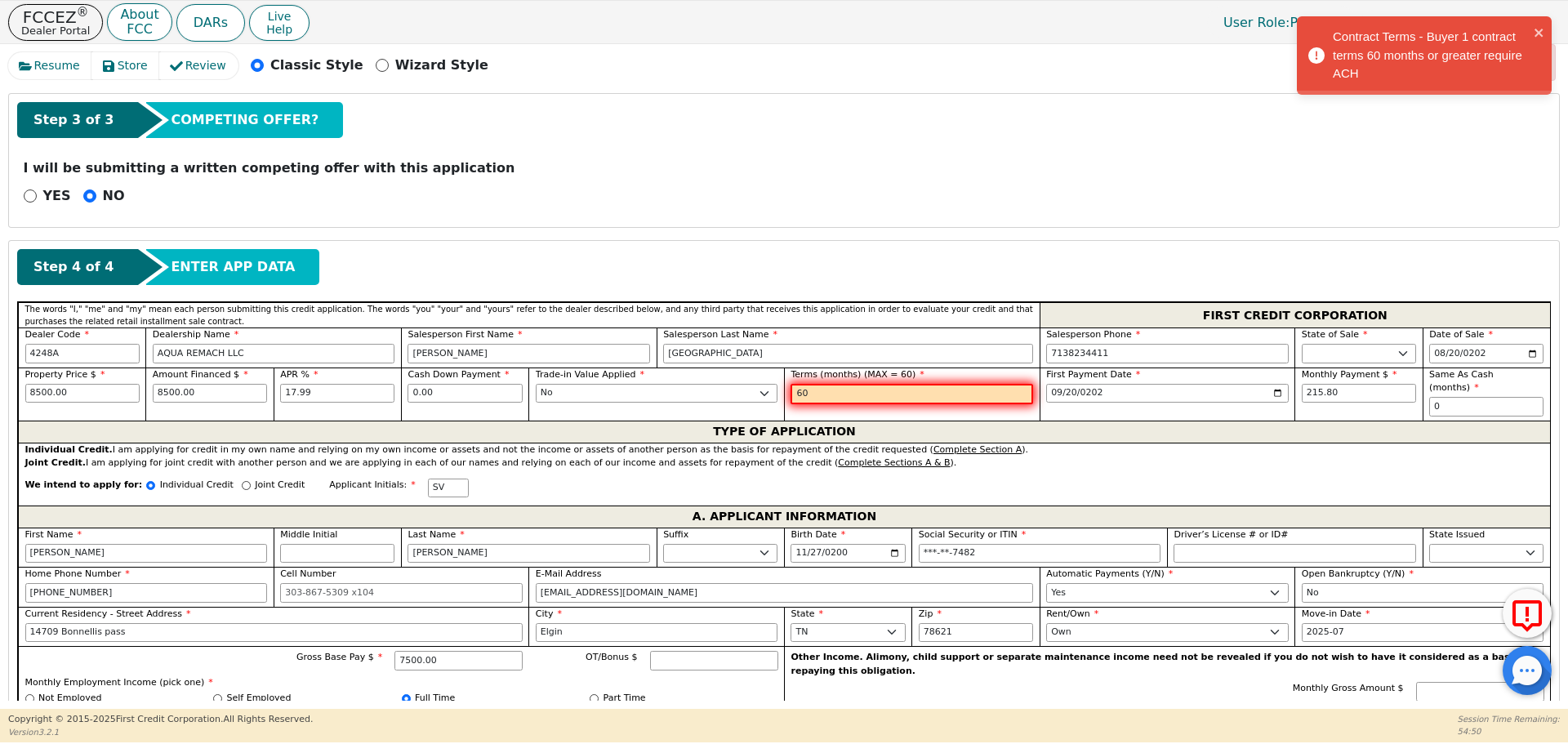
click at [1073, 679] on div "Other Income. Alimony, child support or separate maintenance income need not be…" at bounding box center [1167, 719] width 766 height 146
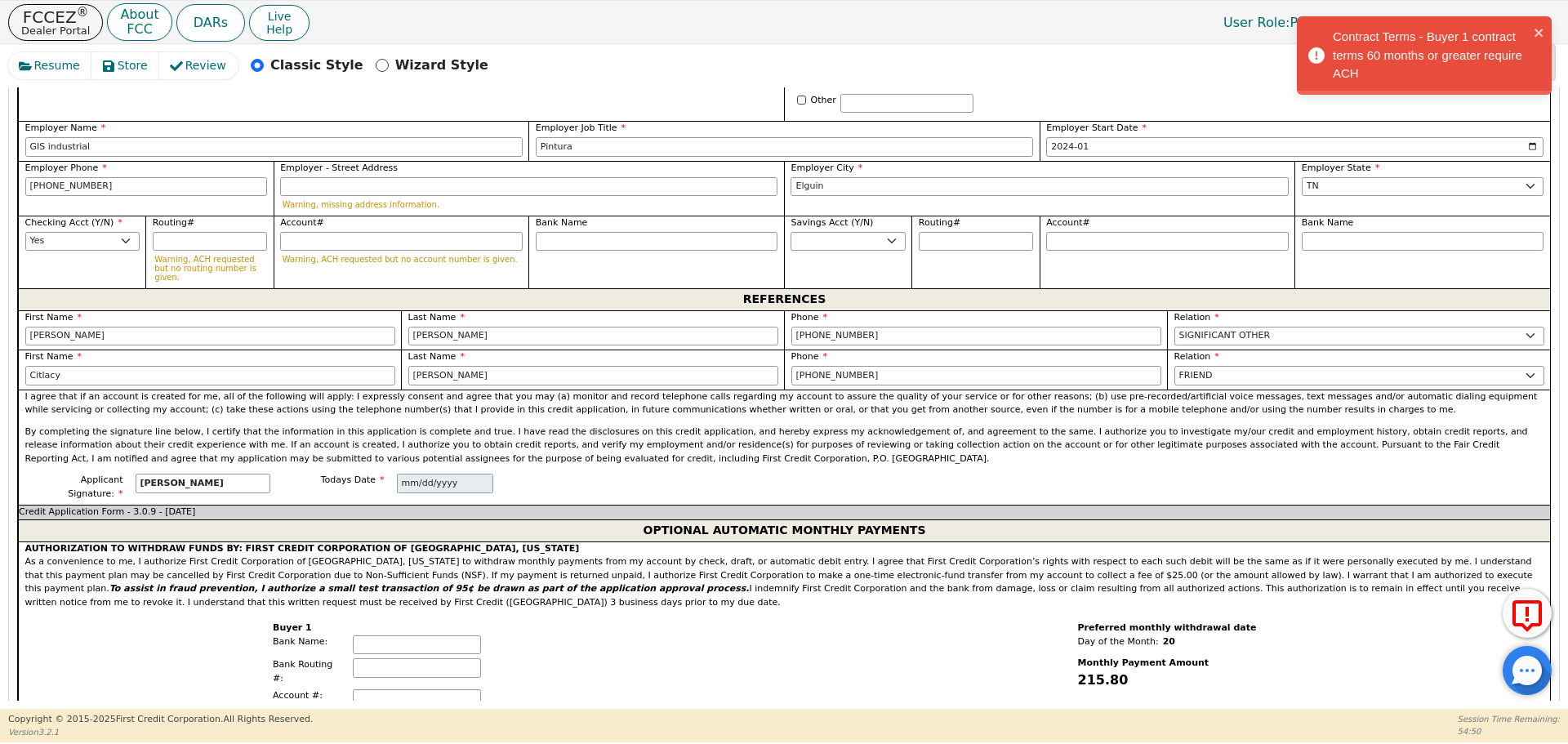
scroll to position [1891, 0]
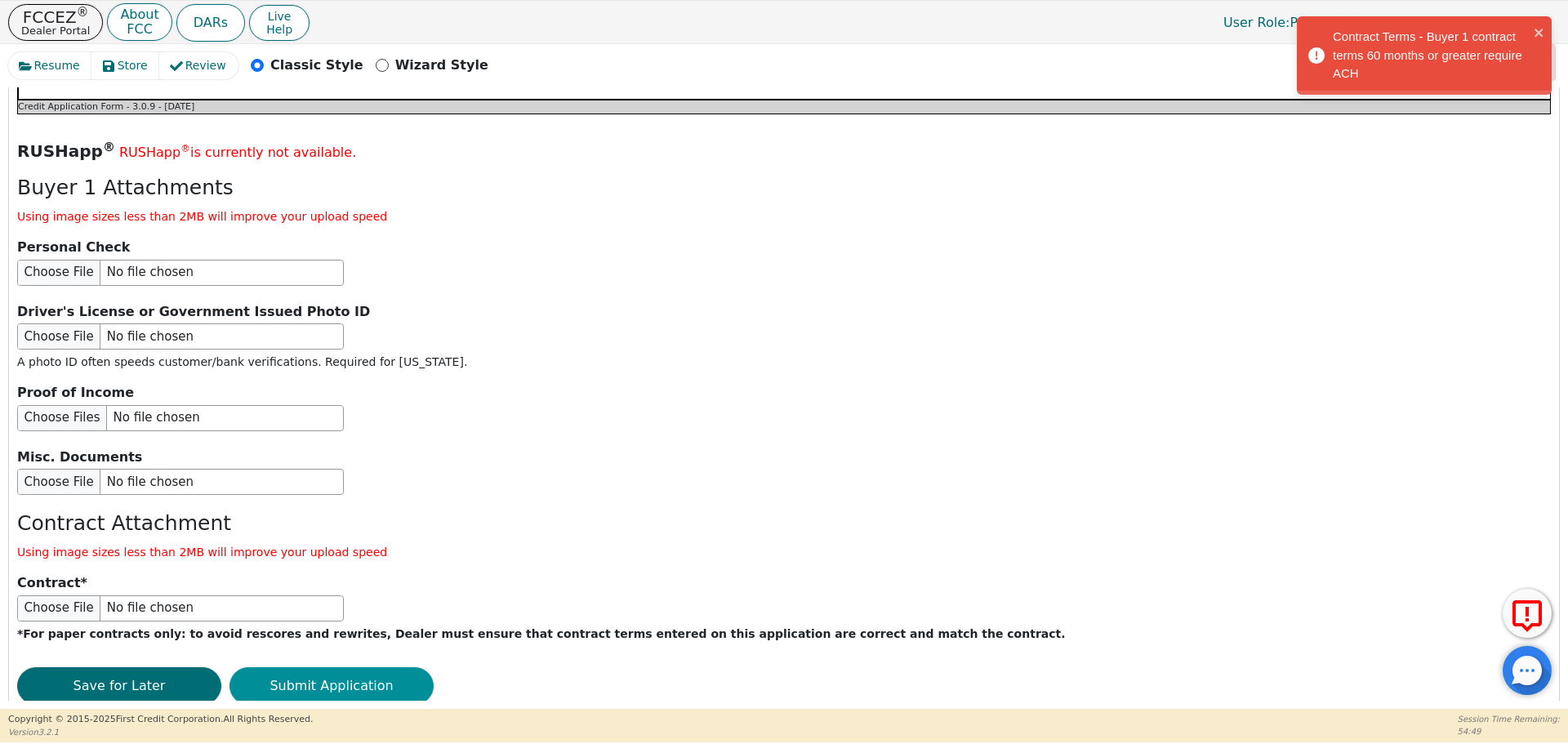
click at [382, 668] on button "Submit Application" at bounding box center [331, 686] width 205 height 37
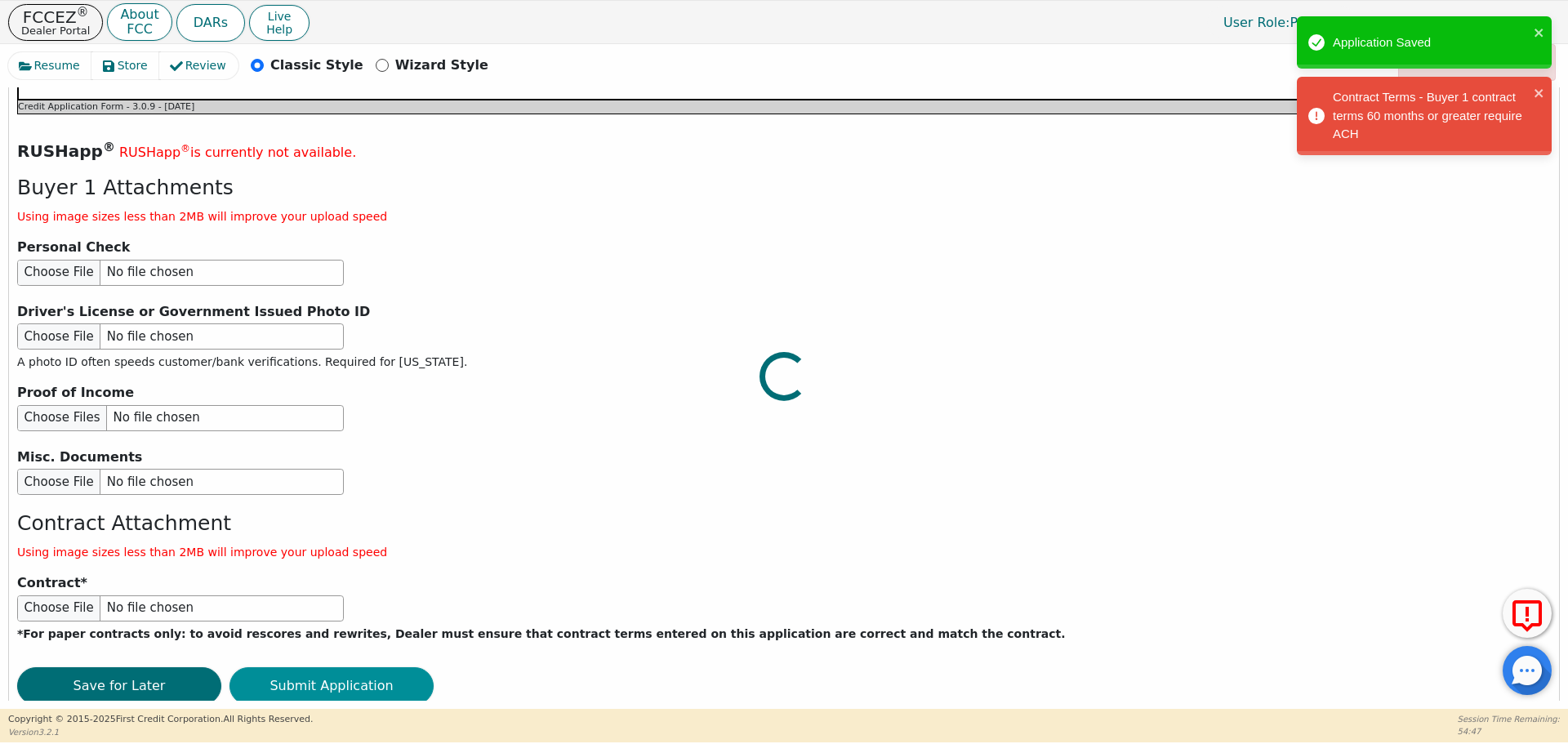
scroll to position [1890, 0]
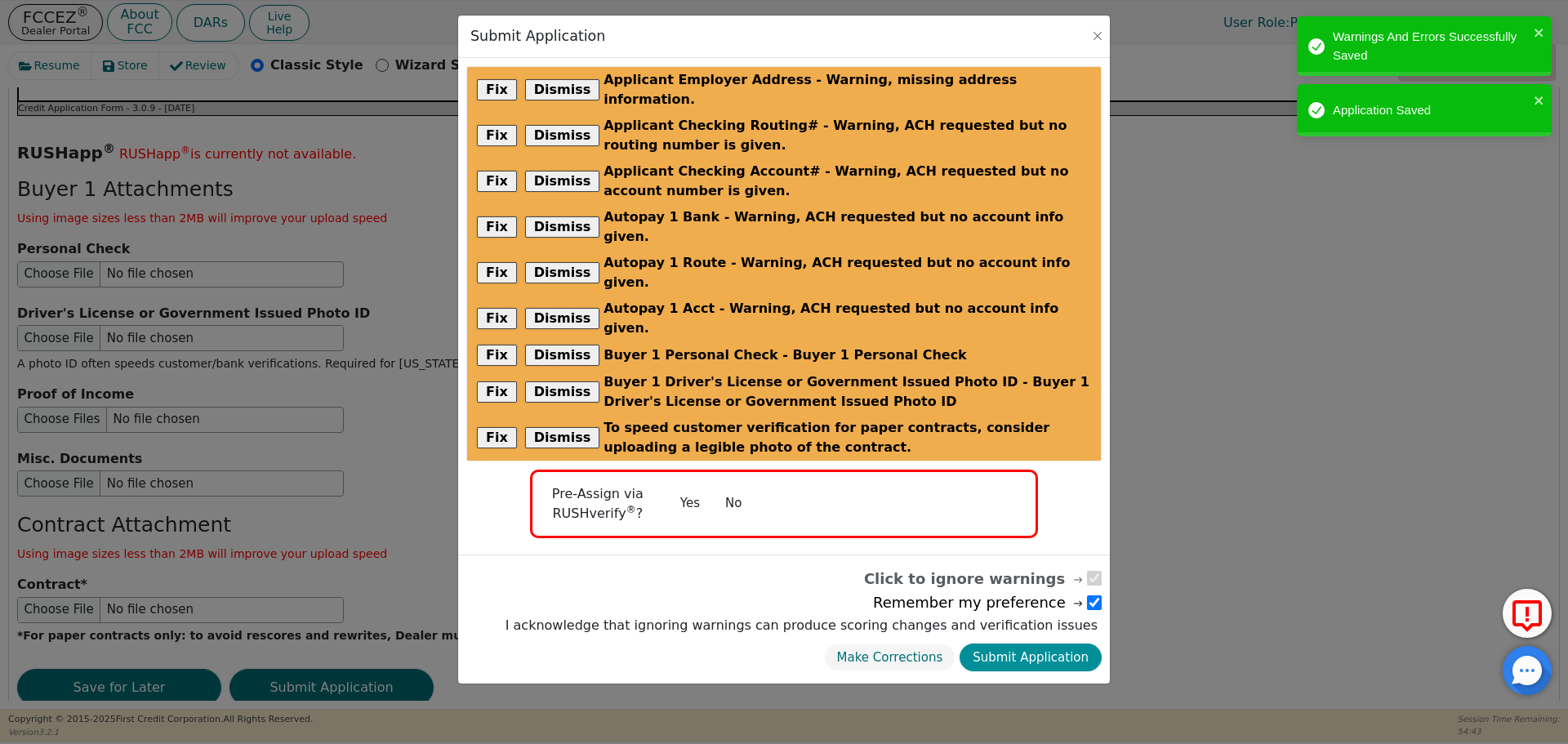
click at [1008, 643] on button "Submit Application" at bounding box center [1030, 657] width 142 height 28
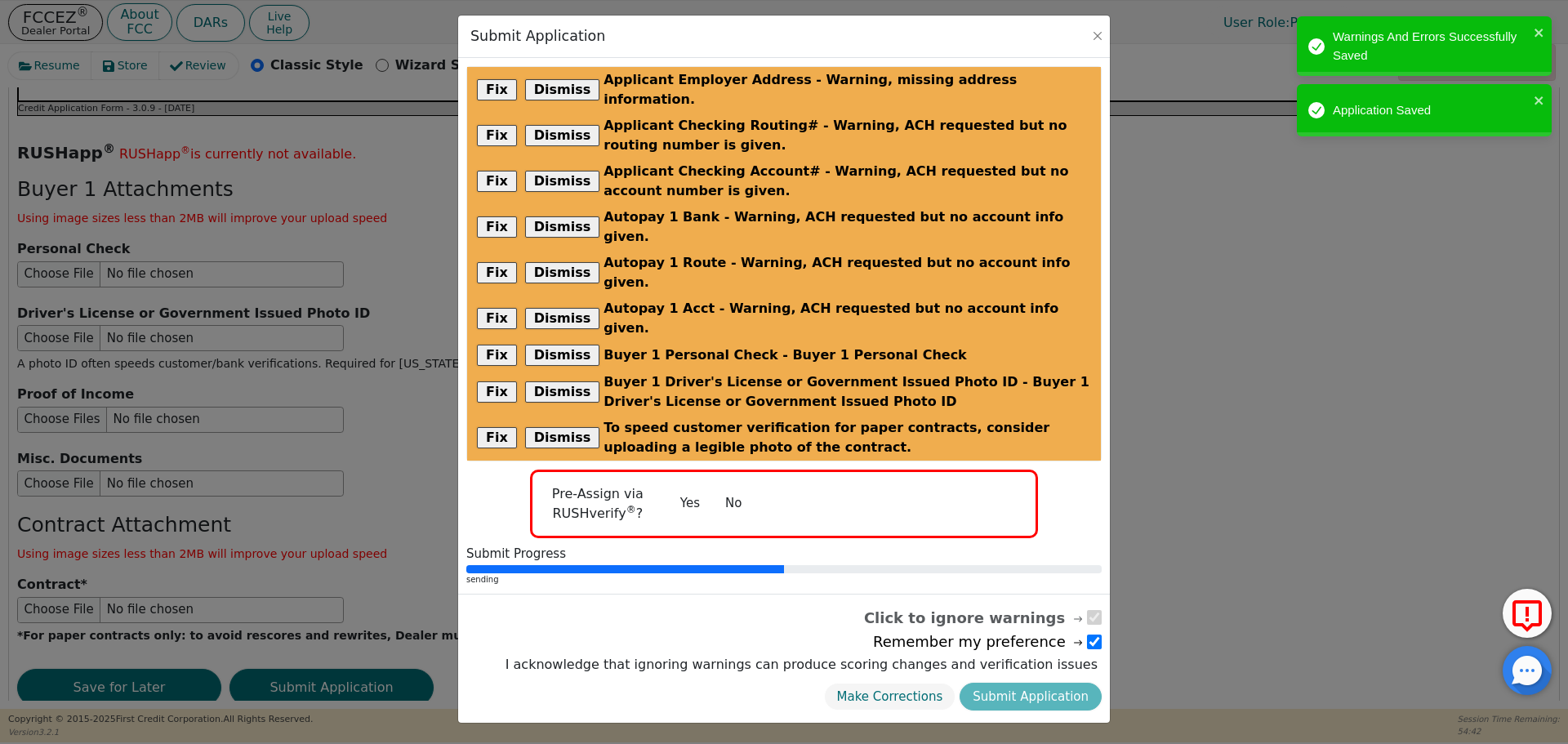
radio input "false"
checkbox input "false"
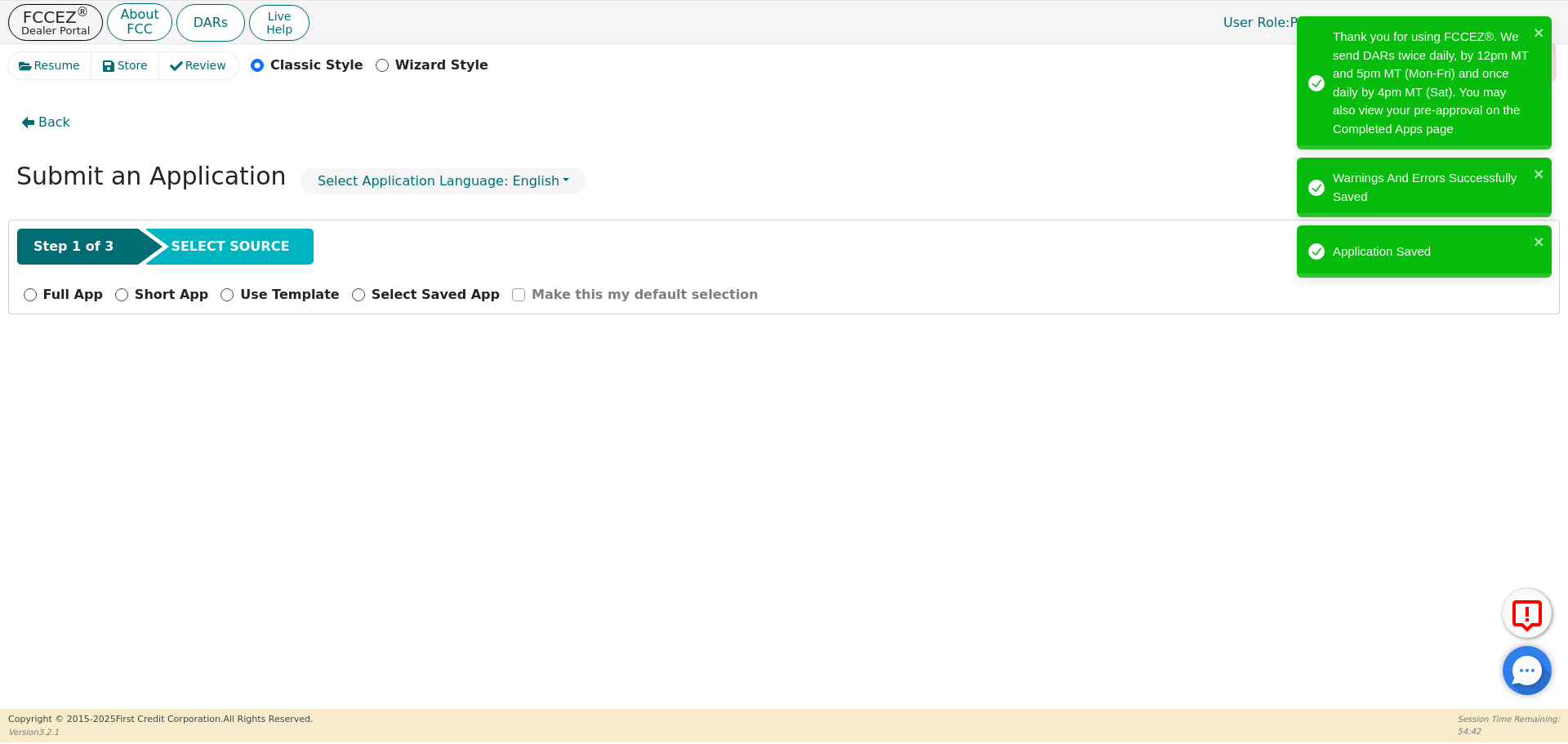
scroll to position [0, 0]
